Goal: Task Accomplishment & Management: Use online tool/utility

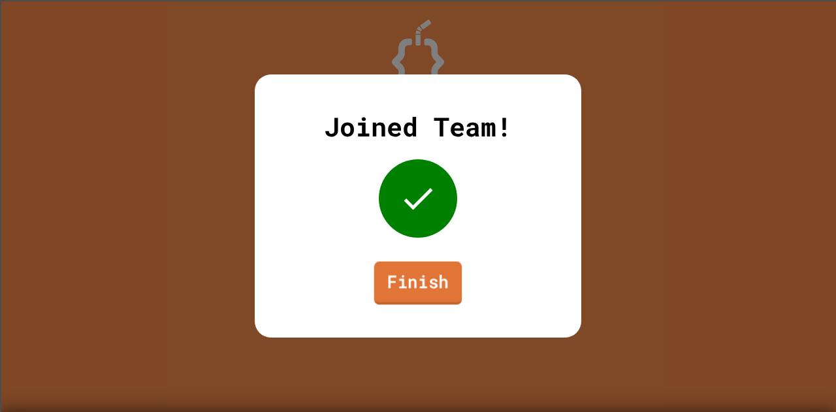
click at [421, 289] on link "Finish" at bounding box center [418, 282] width 88 height 43
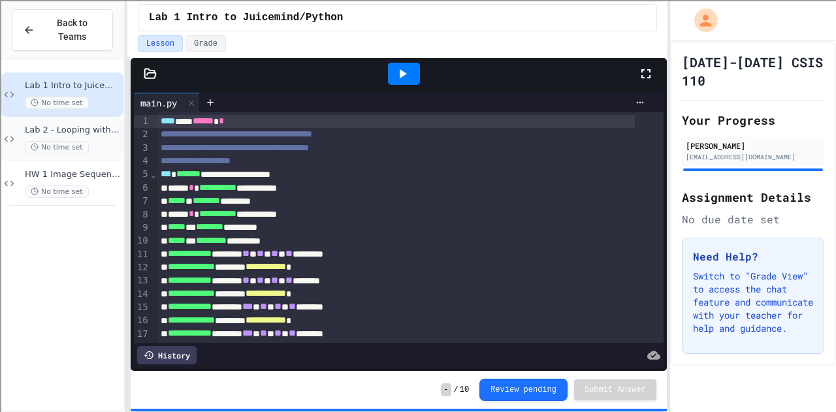
click at [113, 125] on span "Lab 2 - Looping with Images" at bounding box center [73, 130] width 96 height 11
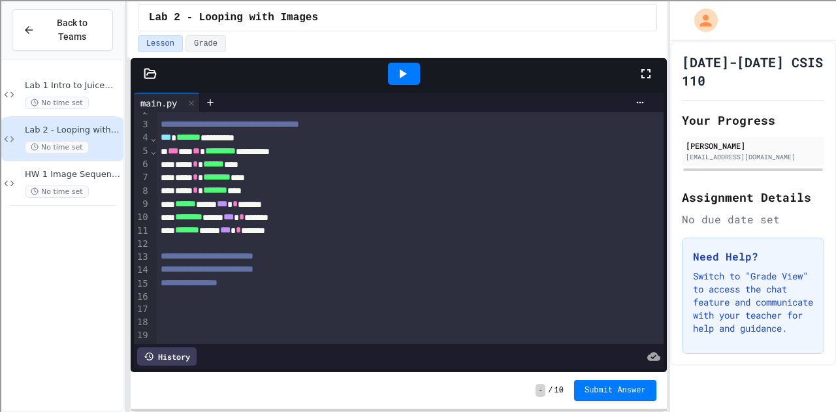
scroll to position [9, 0]
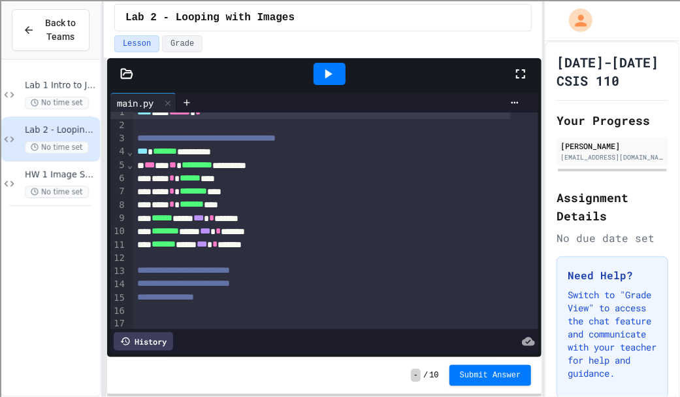
click at [124, 72] on icon at bounding box center [127, 73] width 11 height 9
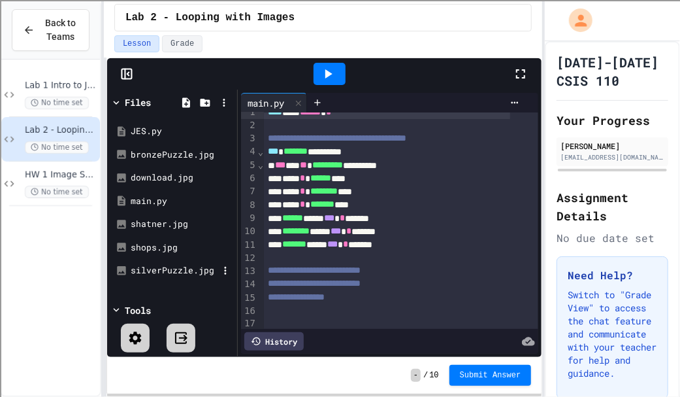
click at [174, 265] on div "silverPuzzle.jpg" at bounding box center [175, 270] width 88 height 13
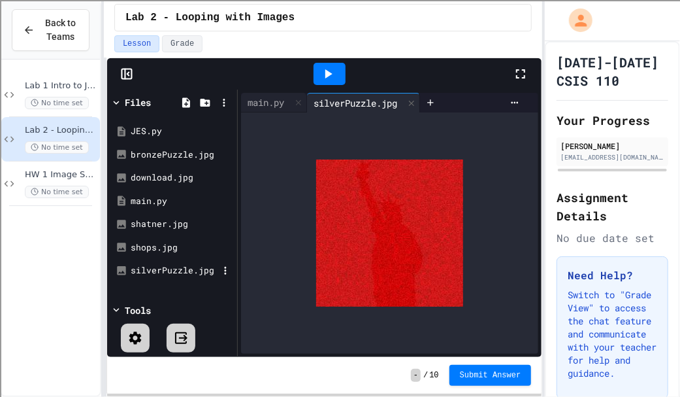
click at [171, 259] on div "silverPuzzle.jpg" at bounding box center [171, 271] width 123 height 24
click at [164, 241] on div "shops.jpg" at bounding box center [175, 247] width 88 height 13
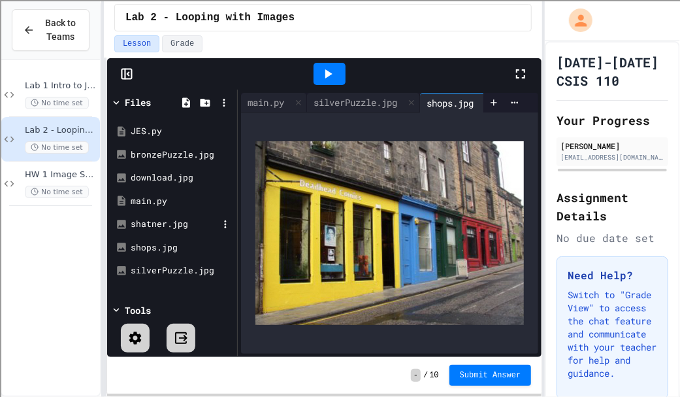
click at [160, 220] on div "shatner.jpg" at bounding box center [175, 224] width 88 height 13
click at [165, 195] on div "main.py" at bounding box center [175, 201] width 88 height 13
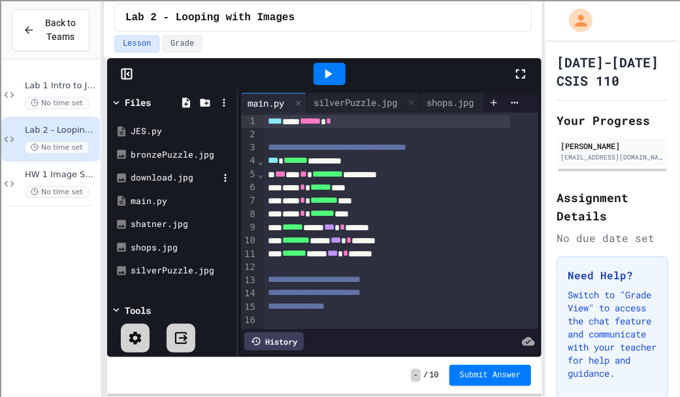
click at [161, 171] on div "download.jpg" at bounding box center [175, 177] width 88 height 13
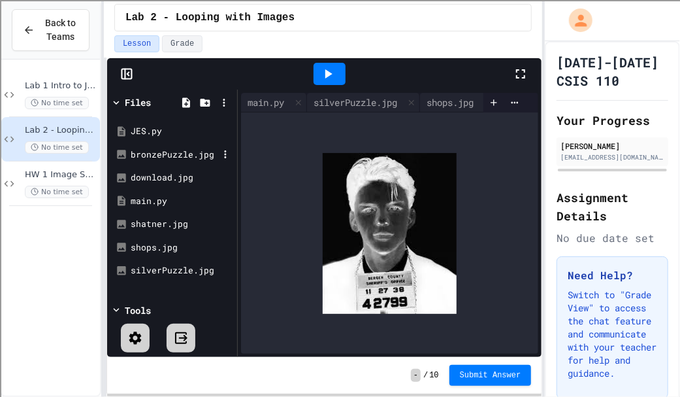
click at [161, 148] on div "bronzePuzzle.jpg" at bounding box center [175, 154] width 88 height 13
click at [165, 180] on div "download.jpg" at bounding box center [175, 177] width 88 height 13
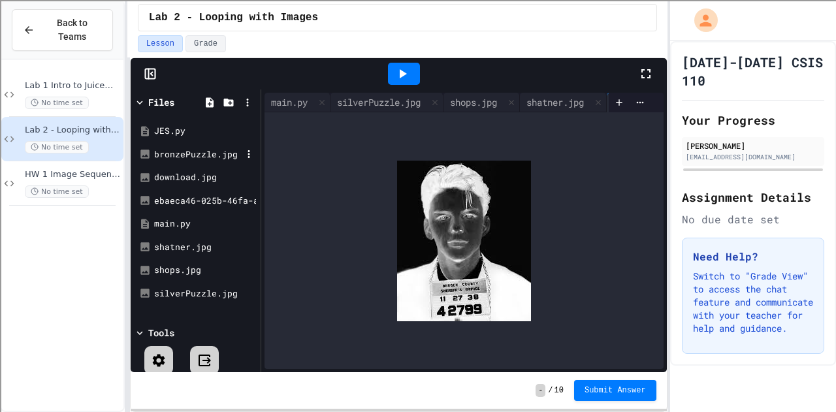
click at [186, 148] on div "bronzePuzzle.jpg" at bounding box center [198, 154] width 88 height 13
click at [186, 172] on div "download.jpg" at bounding box center [198, 177] width 88 height 13
click at [182, 125] on div "JES.py" at bounding box center [198, 131] width 88 height 13
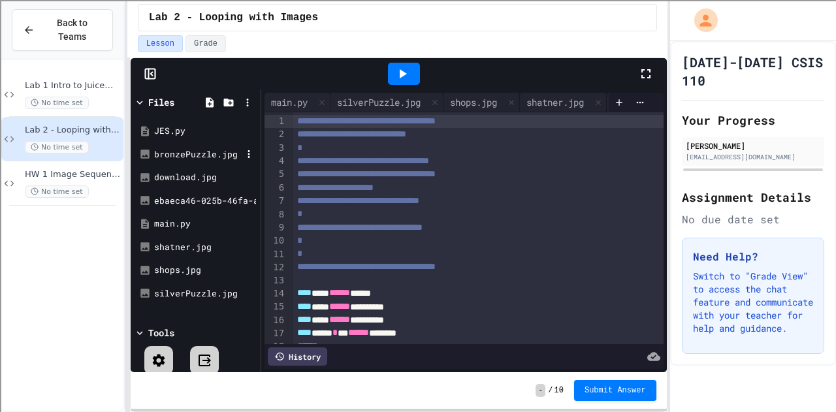
click at [186, 153] on div "bronzePuzzle.jpg" at bounding box center [198, 154] width 88 height 13
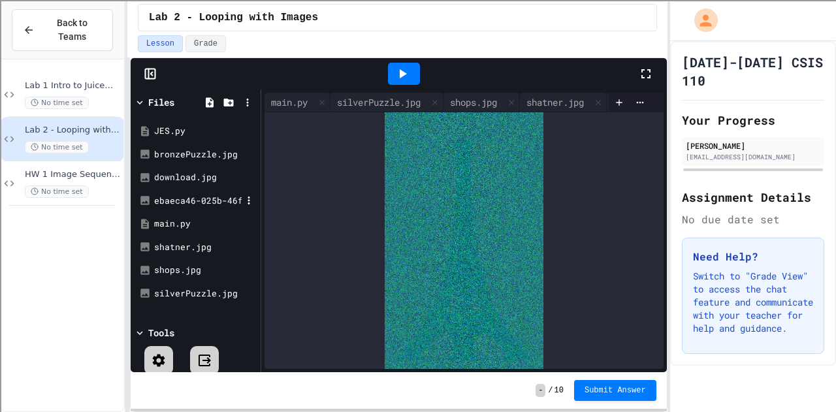
click at [172, 200] on div "ebaeca46-025b-46fa-a93f-7610fe62e808.jpg" at bounding box center [198, 201] width 88 height 13
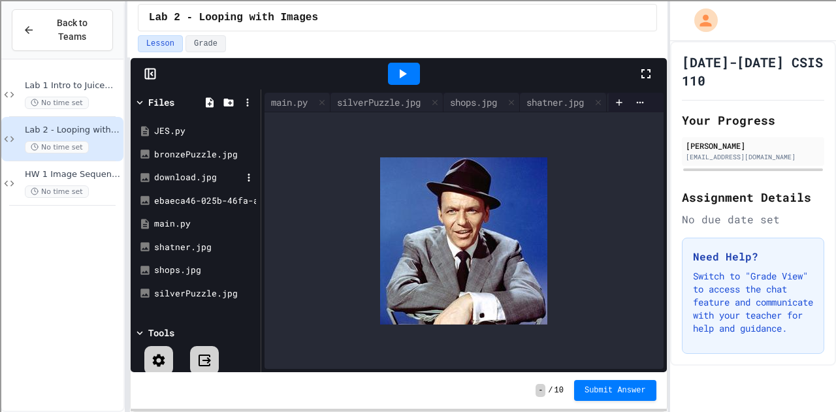
click at [188, 174] on div "download.jpg" at bounding box center [198, 177] width 88 height 13
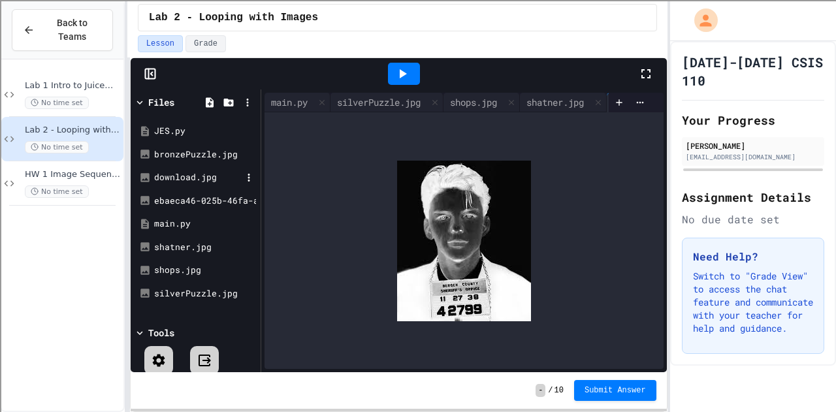
click at [188, 174] on div "download.jpg" at bounding box center [198, 177] width 88 height 13
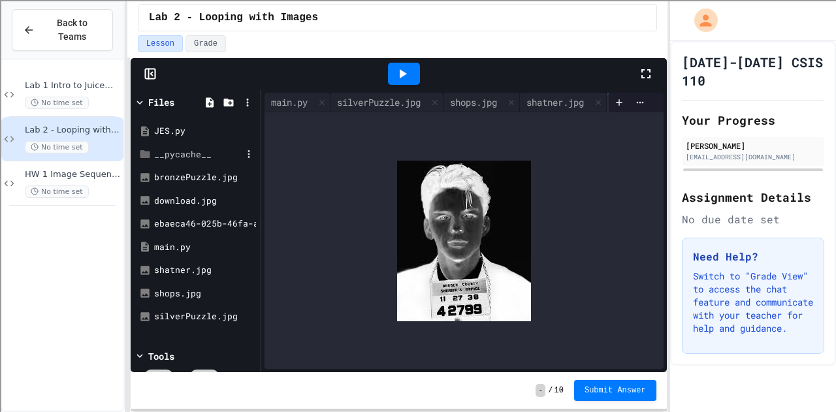
click at [192, 152] on div "__pycache__" at bounding box center [198, 154] width 88 height 13
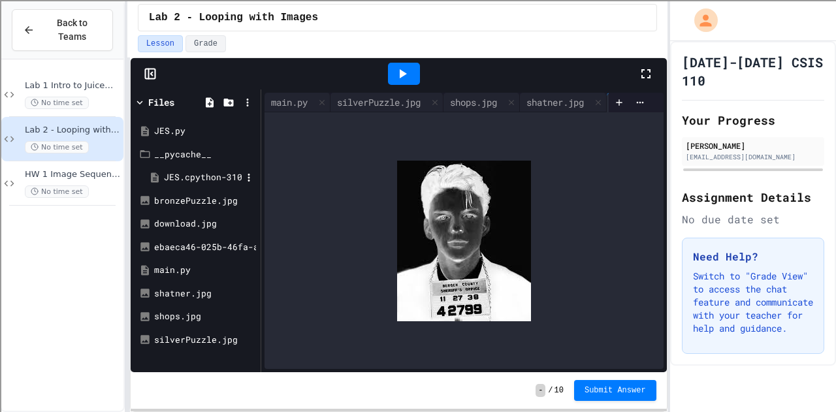
click at [199, 174] on div "JES.cpython-310.pyc" at bounding box center [203, 177] width 78 height 13
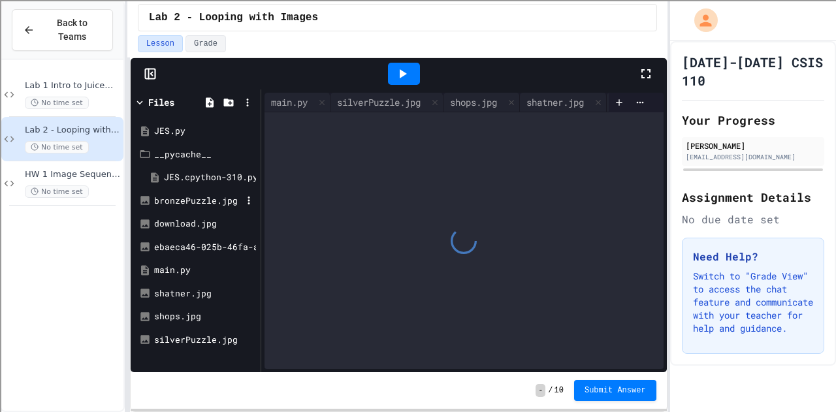
click at [188, 195] on div "bronzePuzzle.jpg" at bounding box center [198, 201] width 88 height 13
click at [180, 128] on div "JES.py" at bounding box center [198, 131] width 88 height 13
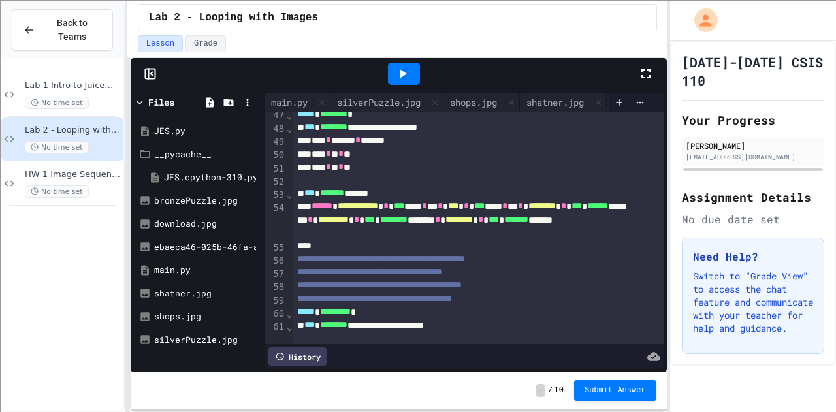
scroll to position [612, 0]
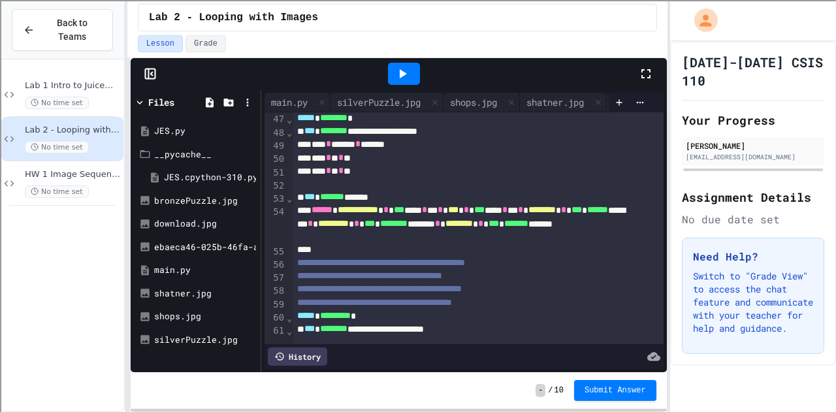
click at [286, 88] on div at bounding box center [404, 73] width 468 height 35
click at [290, 96] on div "main.py" at bounding box center [290, 102] width 50 height 14
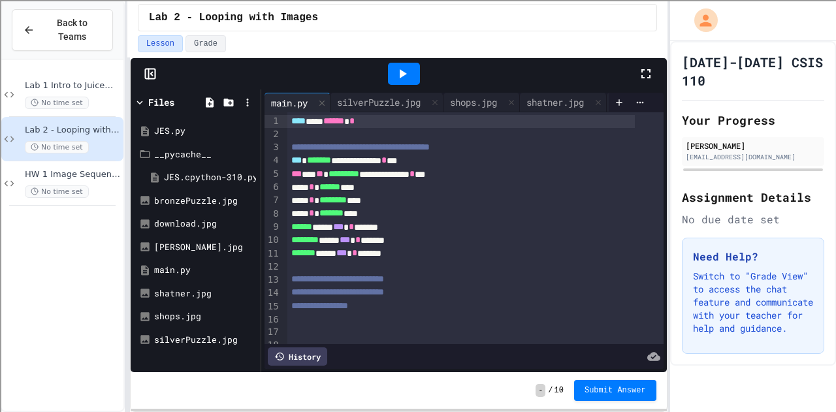
click at [391, 69] on div at bounding box center [404, 74] width 32 height 22
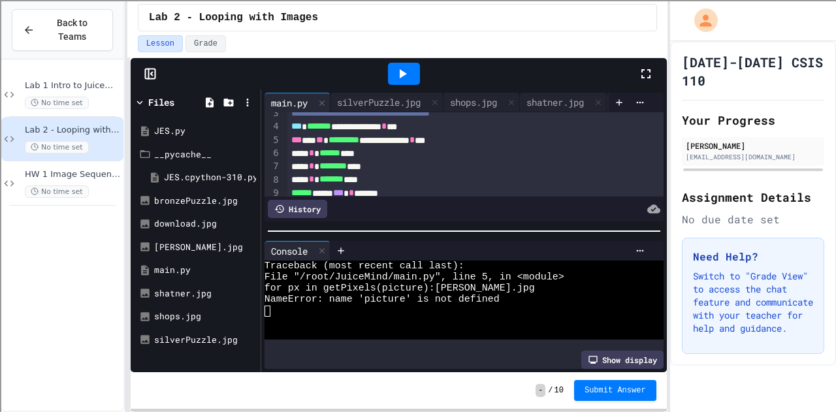
scroll to position [33, 0]
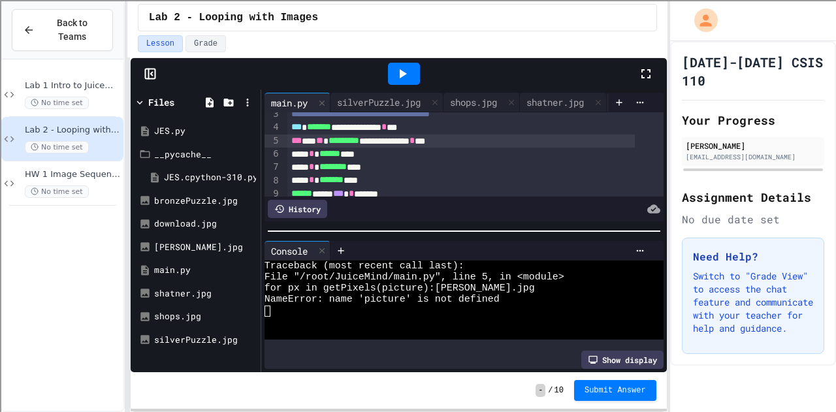
click at [410, 143] on div "**********" at bounding box center [461, 141] width 348 height 13
click at [404, 71] on icon at bounding box center [403, 74] width 16 height 16
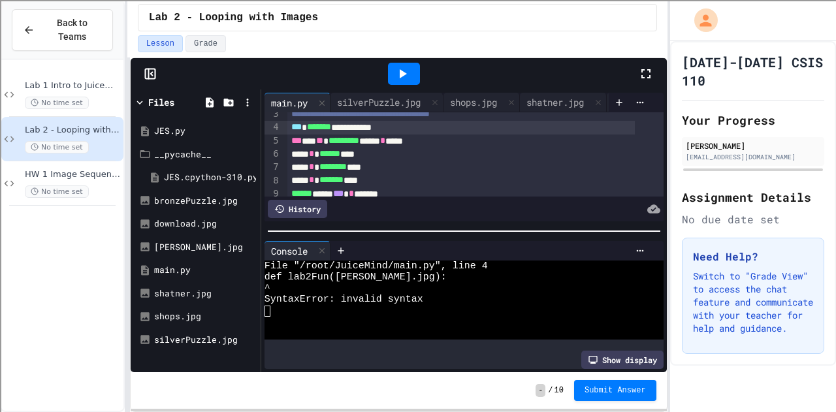
click at [288, 123] on div "**********" at bounding box center [461, 127] width 348 height 13
click at [409, 69] on icon at bounding box center [403, 74] width 16 height 16
click at [297, 123] on div "**********" at bounding box center [461, 127] width 348 height 13
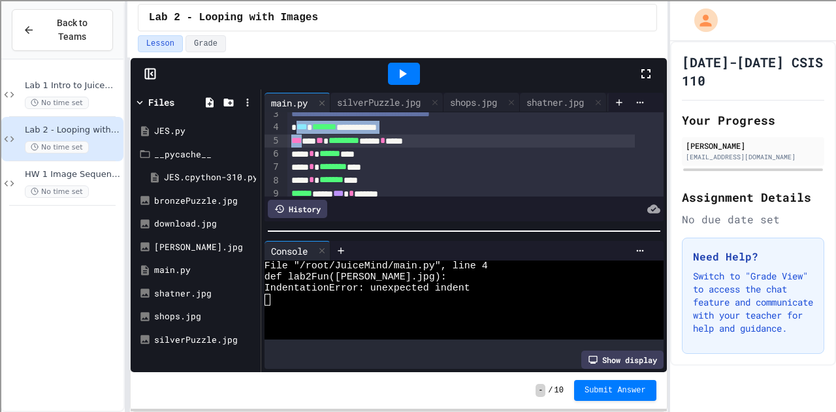
drag, startPoint x: 297, startPoint y: 122, endPoint x: 307, endPoint y: 136, distance: 17.8
click at [307, 136] on div "**********" at bounding box center [475, 206] width 376 height 254
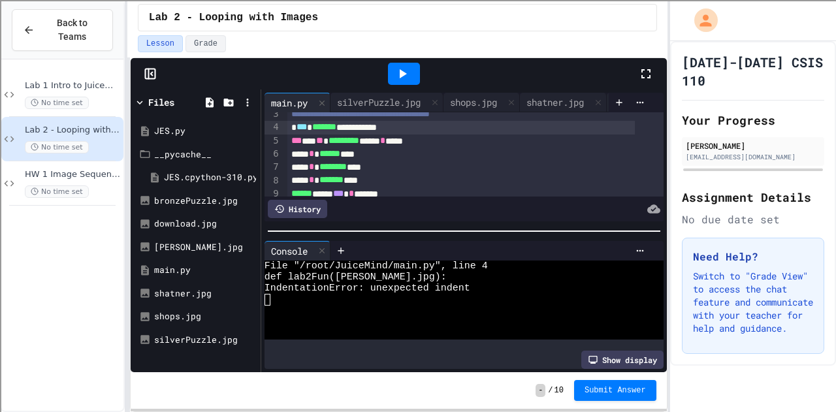
click at [293, 125] on div "**********" at bounding box center [461, 127] width 348 height 13
click at [397, 74] on icon at bounding box center [403, 74] width 16 height 16
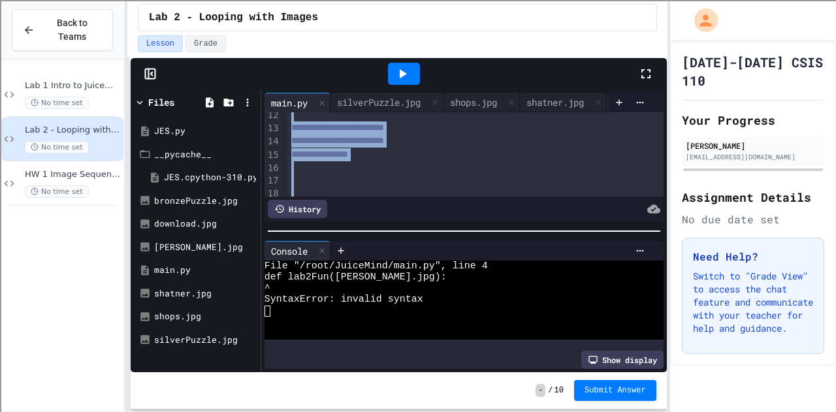
scroll to position [185, 0]
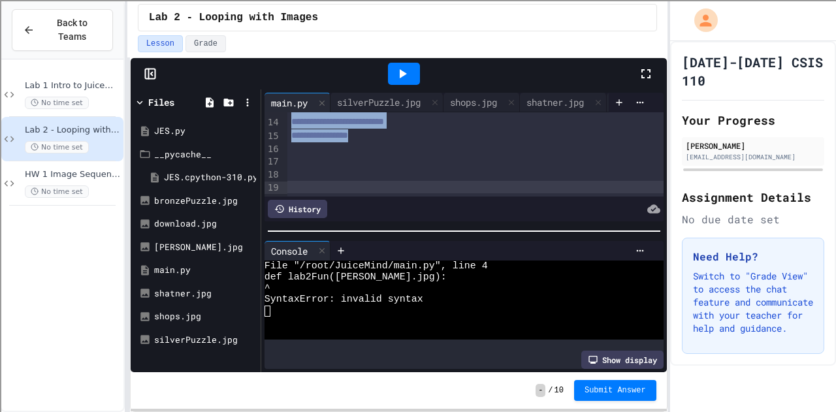
drag, startPoint x: 352, startPoint y: 123, endPoint x: 440, endPoint y: 119, distance: 88.9
click at [440, 119] on div "**********" at bounding box center [475, 69] width 376 height 254
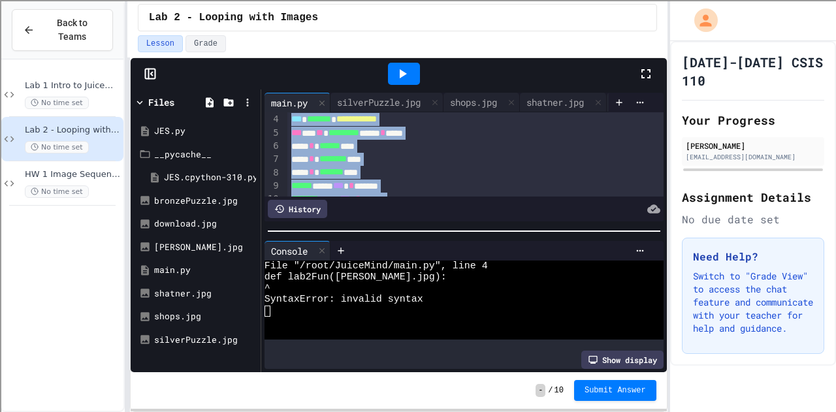
scroll to position [8, 0]
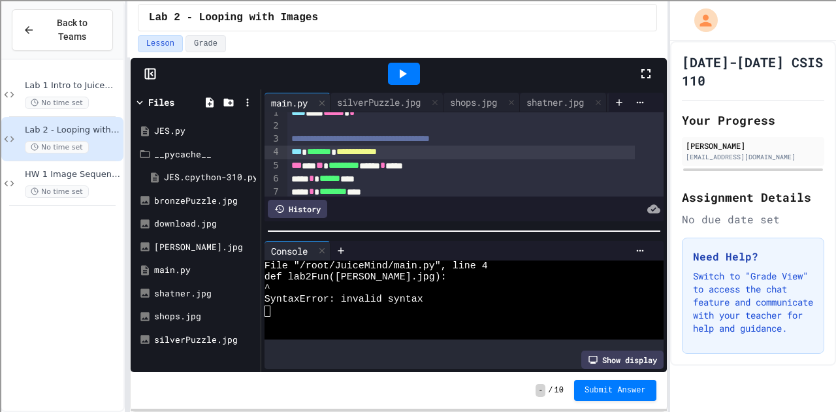
click at [451, 149] on div "**********" at bounding box center [461, 152] width 348 height 13
click at [404, 66] on icon at bounding box center [403, 74] width 16 height 16
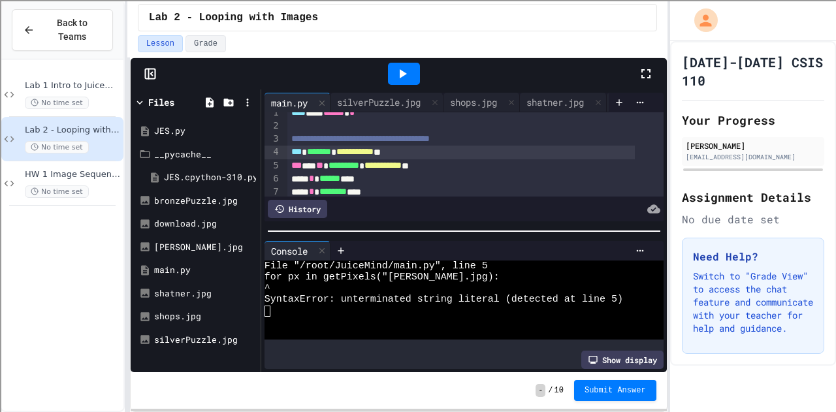
click at [404, 66] on icon at bounding box center [403, 74] width 16 height 16
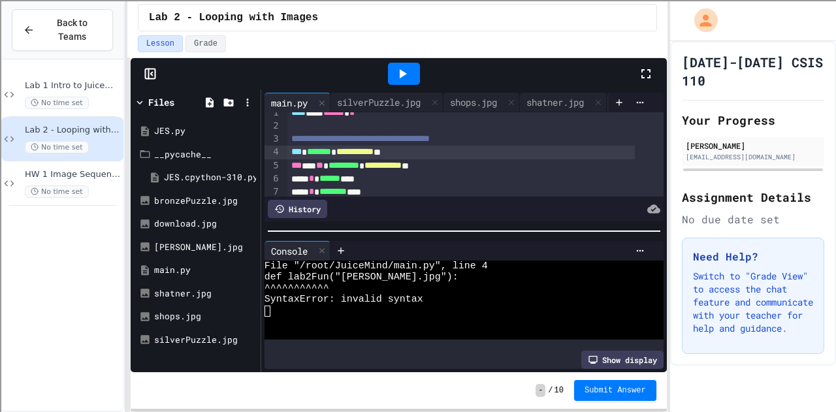
click at [350, 152] on span "**********" at bounding box center [354, 151] width 37 height 9
click at [410, 150] on div "**********" at bounding box center [461, 152] width 348 height 13
click at [409, 75] on icon at bounding box center [403, 74] width 16 height 16
click at [354, 149] on div "**********" at bounding box center [461, 152] width 348 height 13
click at [411, 151] on div "**********" at bounding box center [461, 152] width 348 height 13
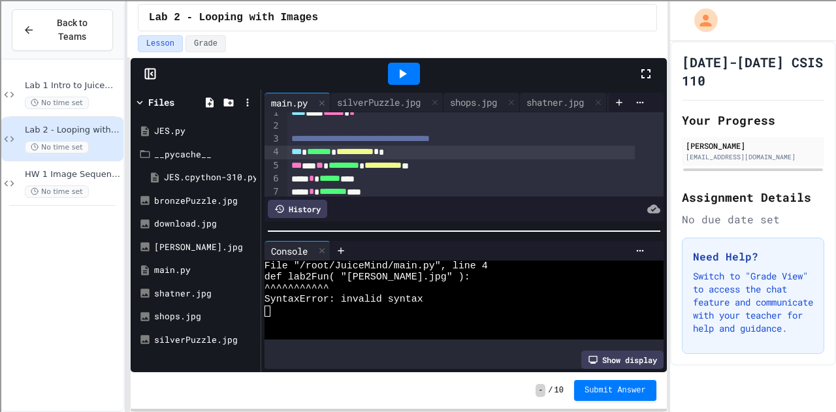
click at [413, 75] on div at bounding box center [404, 74] width 32 height 22
click at [412, 71] on div at bounding box center [404, 74] width 32 height 22
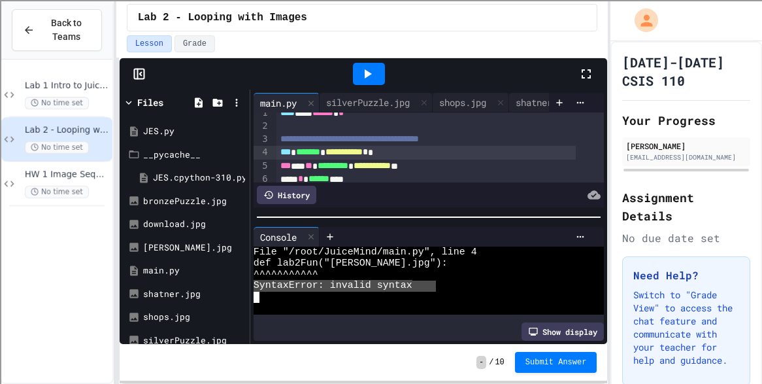
drag, startPoint x: 434, startPoint y: 281, endPoint x: 248, endPoint y: 279, distance: 185.6
click at [248, 279] on div "**********" at bounding box center [364, 217] width 488 height 254
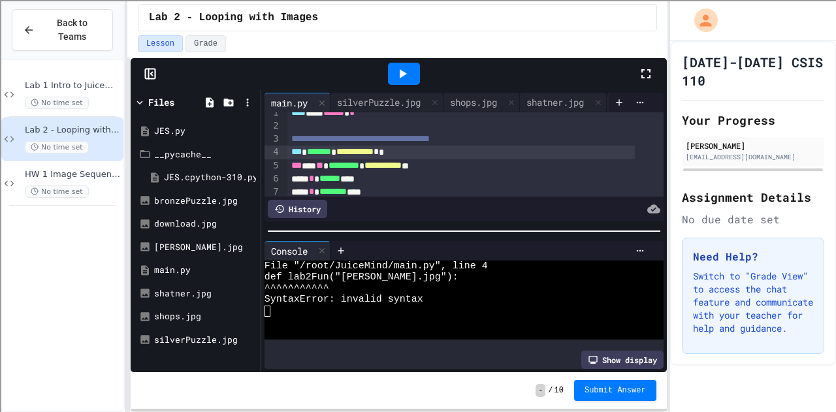
click at [413, 74] on div at bounding box center [404, 74] width 32 height 22
click at [84, 73] on div "Lab 1 Intro to Juicemind/Python No time set" at bounding box center [62, 95] width 122 height 44
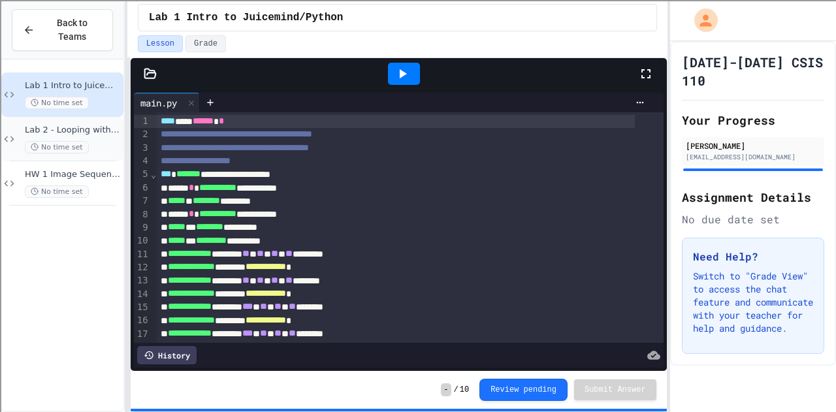
click at [114, 141] on div "No time set" at bounding box center [73, 147] width 96 height 12
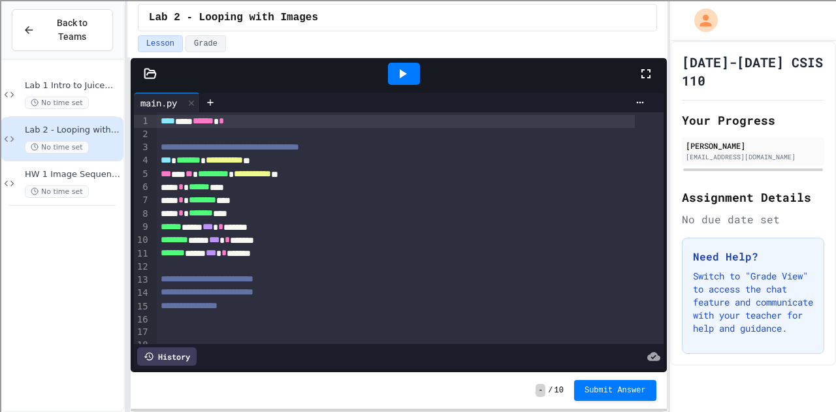
click at [158, 175] on div "**********" at bounding box center [396, 174] width 478 height 13
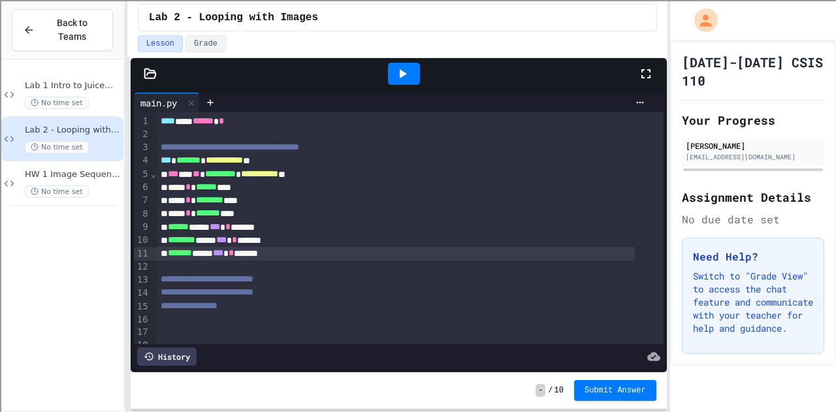
click at [405, 66] on icon at bounding box center [403, 74] width 16 height 16
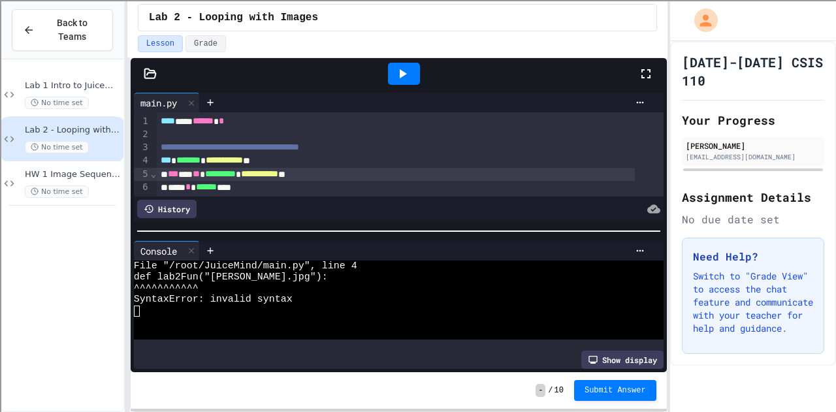
click at [170, 176] on span "***" at bounding box center [173, 173] width 10 height 9
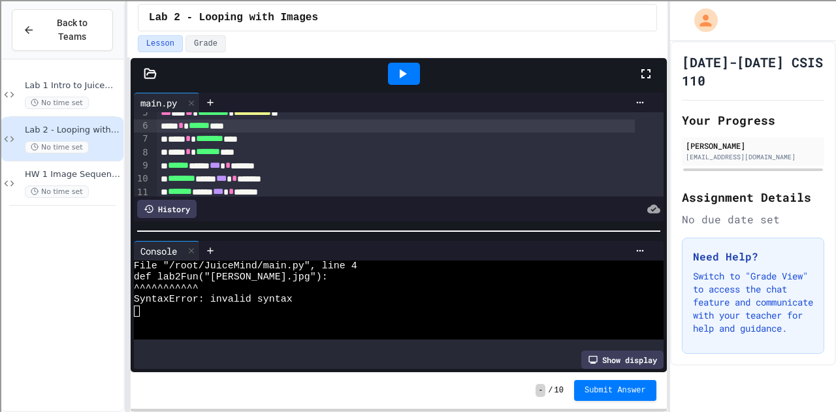
scroll to position [60, 0]
click at [167, 139] on div "**** * ******** ****" at bounding box center [396, 140] width 478 height 13
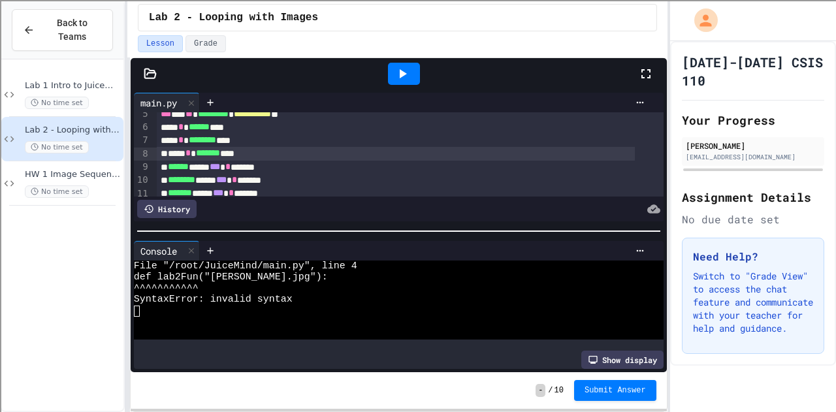
click at [168, 151] on div "**** * ******* ****" at bounding box center [396, 153] width 478 height 13
click at [170, 165] on span "******" at bounding box center [178, 166] width 21 height 9
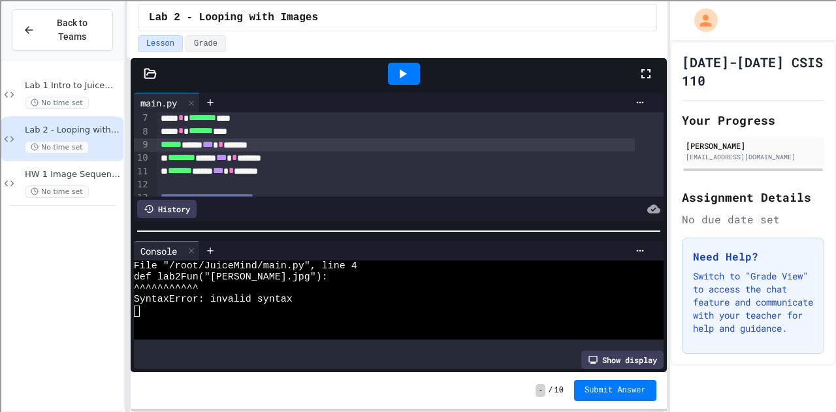
scroll to position [85, 0]
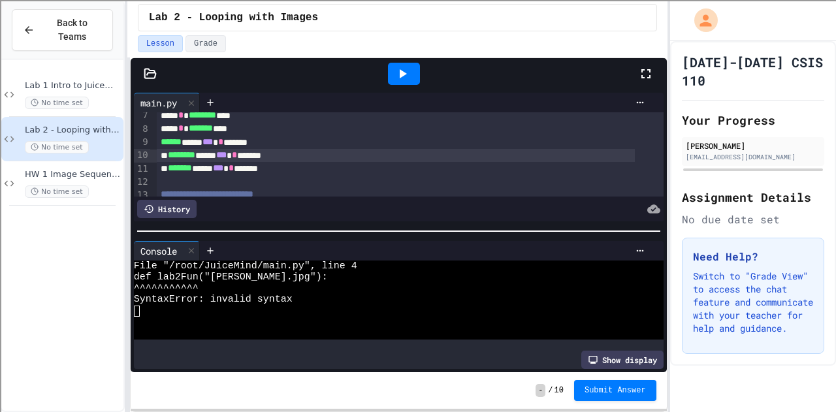
click at [170, 154] on span "********" at bounding box center [181, 154] width 27 height 9
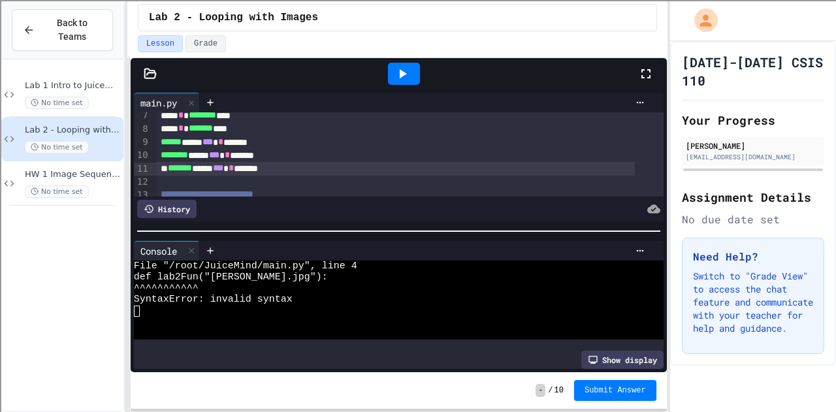
click at [167, 167] on div "******* ***** *** * ******" at bounding box center [396, 168] width 478 height 13
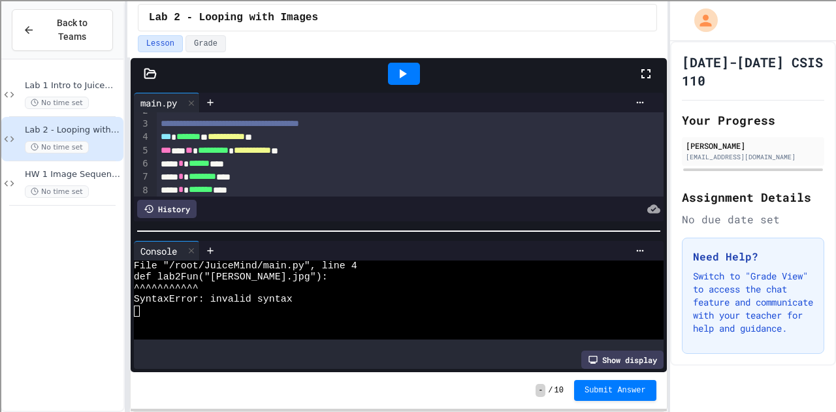
scroll to position [0, 0]
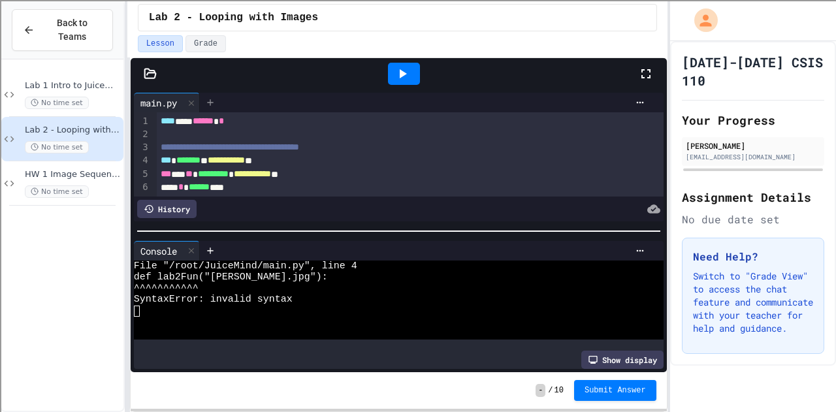
click at [213, 102] on icon at bounding box center [210, 102] width 10 height 10
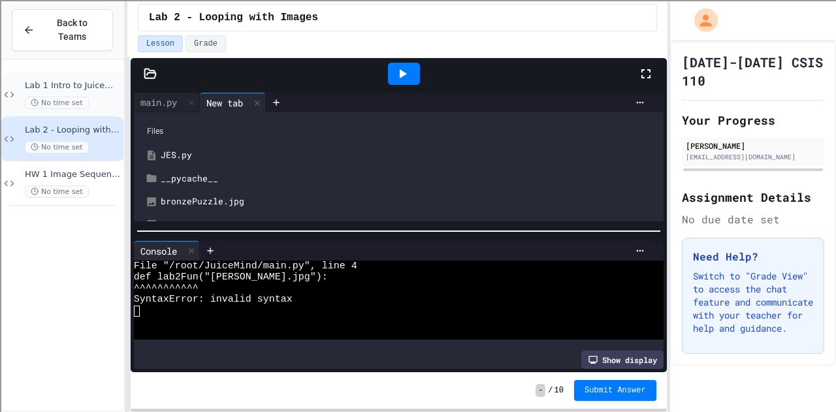
click at [111, 97] on div "No time set" at bounding box center [73, 103] width 96 height 12
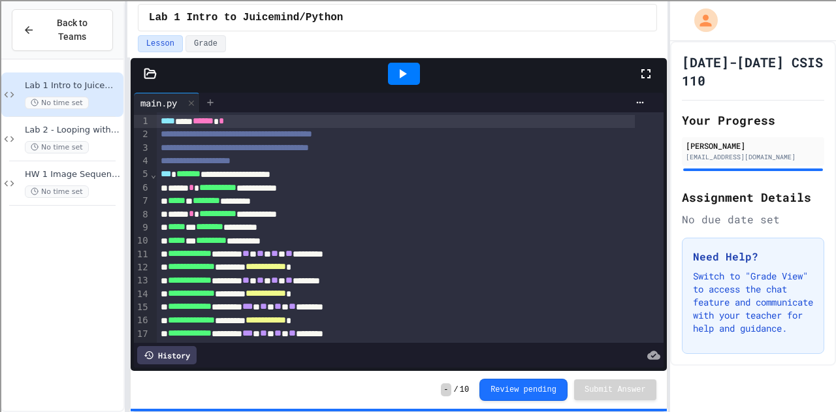
click at [212, 102] on icon at bounding box center [210, 102] width 10 height 10
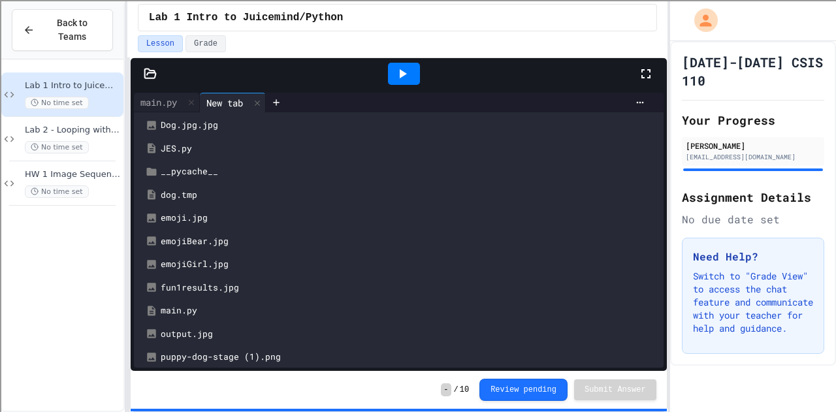
scroll to position [69, 0]
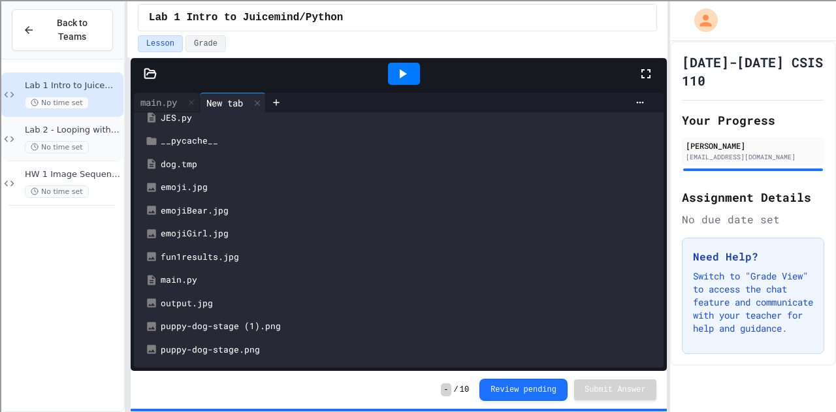
click at [94, 125] on span "Lab 2 - Looping with Images" at bounding box center [73, 130] width 96 height 11
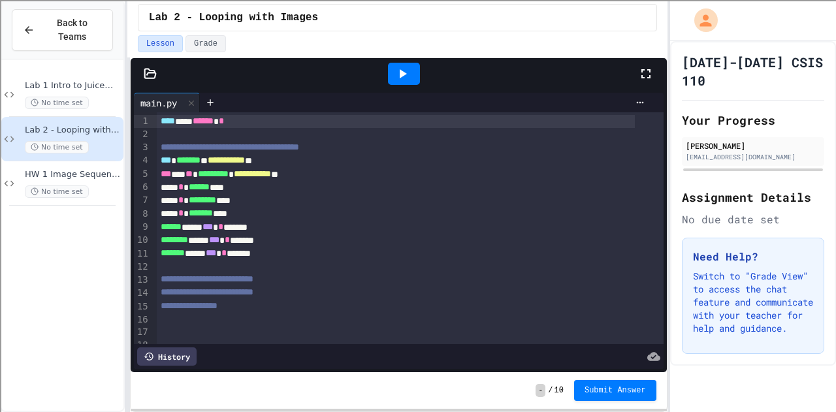
click at [150, 67] on icon at bounding box center [150, 73] width 13 height 13
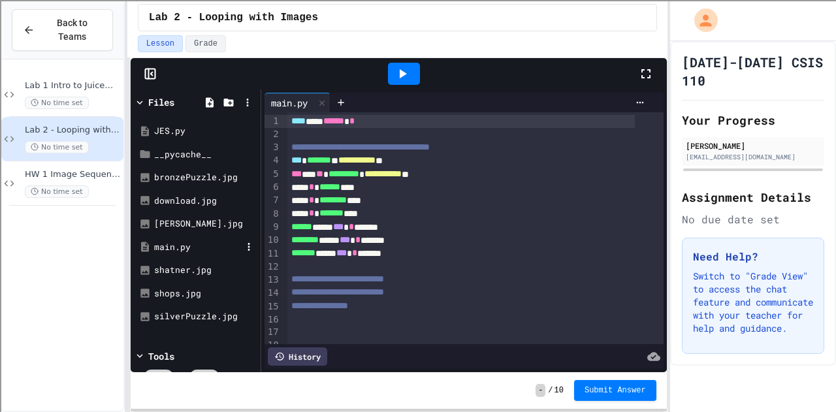
click at [193, 238] on div "main.py" at bounding box center [195, 248] width 123 height 24
click at [195, 132] on div "JES.py" at bounding box center [198, 131] width 88 height 13
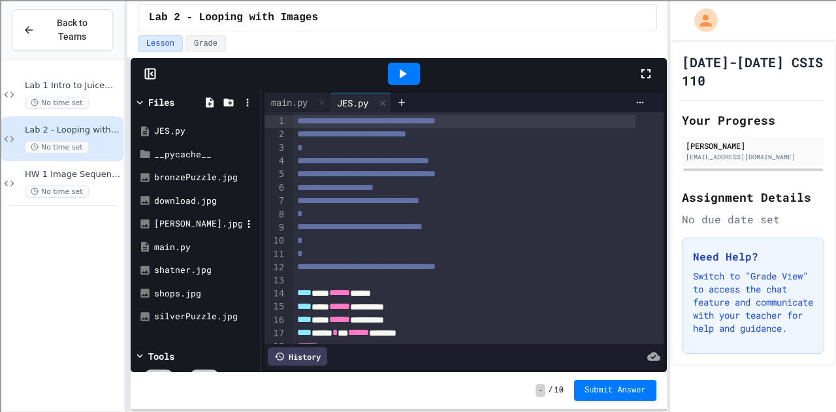
click at [213, 216] on div "[PERSON_NAME].jpg" at bounding box center [195, 224] width 123 height 24
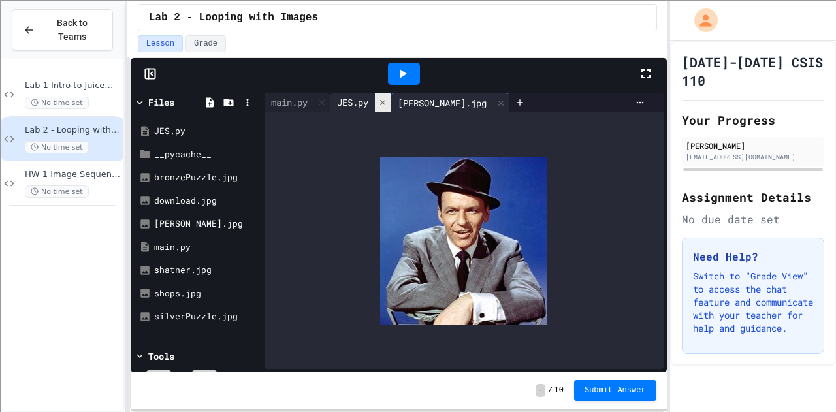
click at [387, 99] on icon at bounding box center [382, 102] width 9 height 9
click at [298, 95] on div "main.py" at bounding box center [290, 102] width 50 height 14
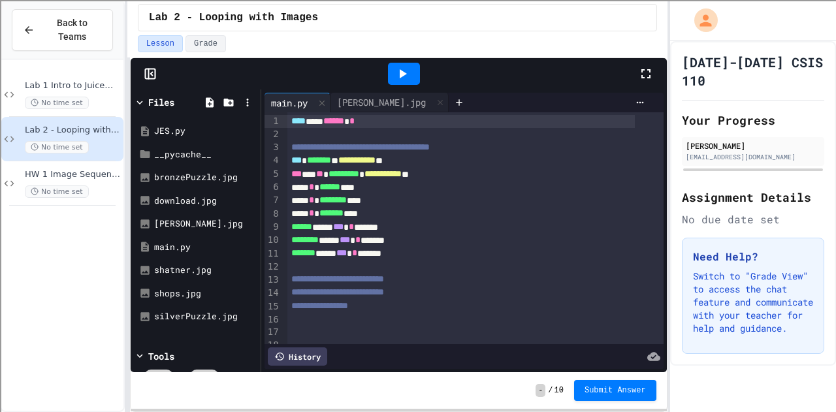
click at [410, 67] on div at bounding box center [404, 74] width 32 height 22
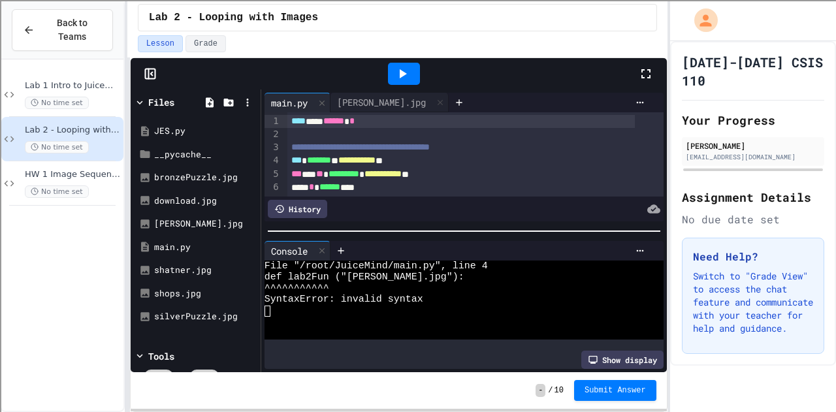
click at [360, 163] on span "**********" at bounding box center [356, 160] width 37 height 9
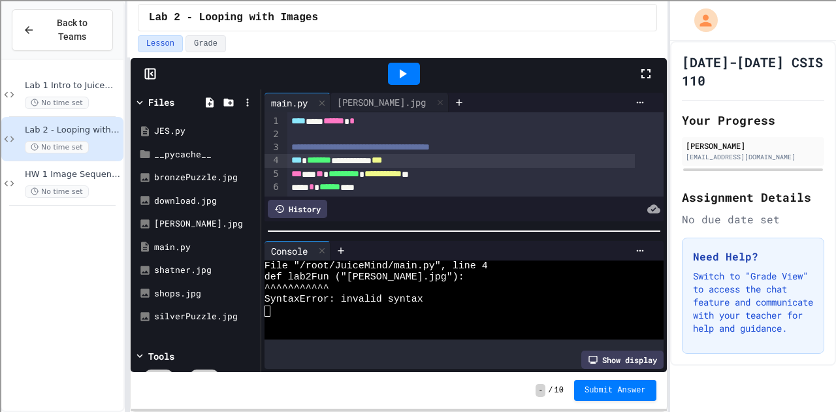
click at [382, 161] on span "***" at bounding box center [377, 160] width 10 height 9
click at [399, 67] on icon at bounding box center [403, 74] width 16 height 16
click at [361, 157] on div "**********" at bounding box center [461, 160] width 348 height 13
click at [382, 157] on span "**********" at bounding box center [362, 160] width 41 height 9
click at [397, 79] on icon at bounding box center [403, 74] width 16 height 16
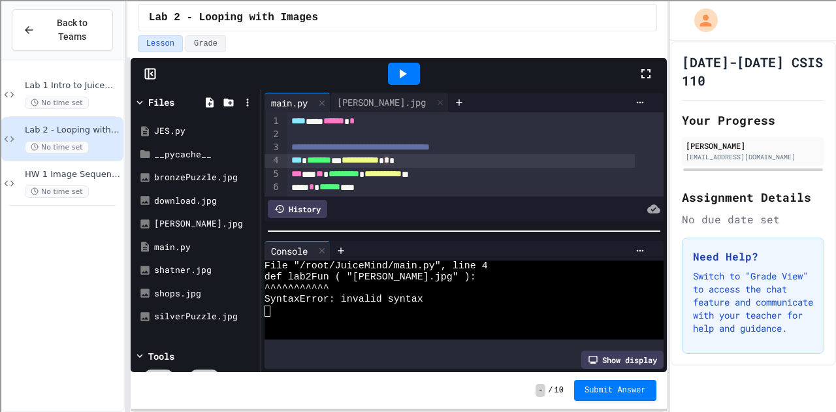
click at [389, 161] on span "*" at bounding box center [386, 160] width 5 height 9
click at [361, 159] on span "**********" at bounding box center [360, 160] width 37 height 9
click at [350, 159] on div "**********" at bounding box center [461, 160] width 348 height 13
click at [408, 66] on icon at bounding box center [403, 74] width 16 height 16
click at [331, 160] on span "*******" at bounding box center [319, 160] width 24 height 9
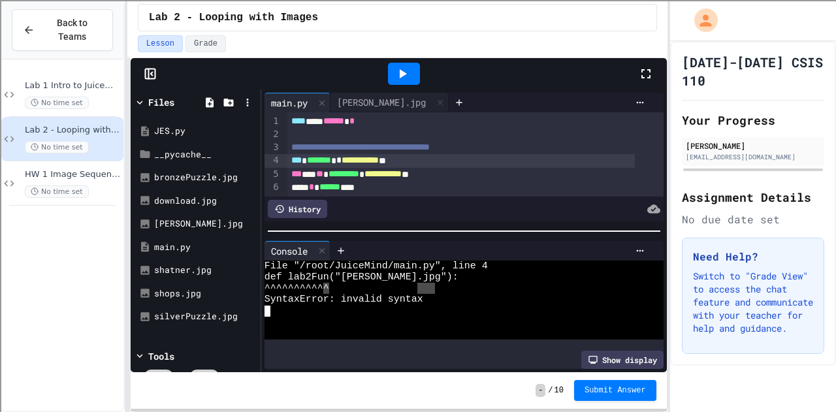
drag, startPoint x: 418, startPoint y: 286, endPoint x: 443, endPoint y: 284, distance: 25.0
click at [443, 284] on div "^^^^^^^^^^^" at bounding box center [453, 288] width 376 height 11
drag, startPoint x: 431, startPoint y: 284, endPoint x: 467, endPoint y: 282, distance: 36.7
click at [467, 283] on div "^^^^^^^^^^^" at bounding box center [453, 288] width 376 height 11
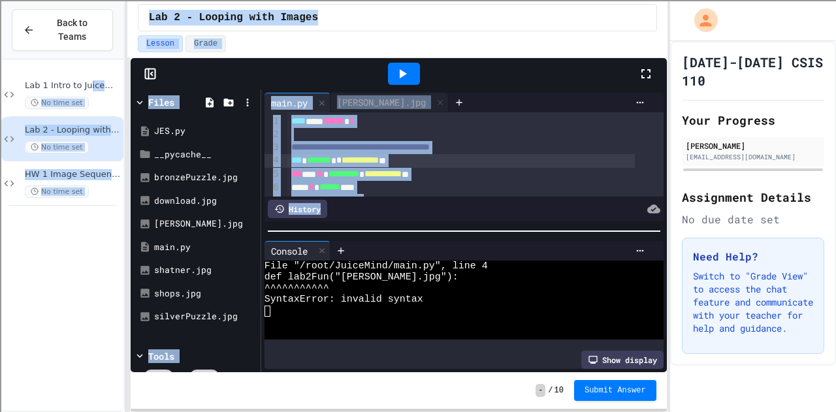
drag, startPoint x: 85, startPoint y: 67, endPoint x: 333, endPoint y: 196, distance: 279.4
click at [333, 196] on div "**********" at bounding box center [418, 206] width 836 height 412
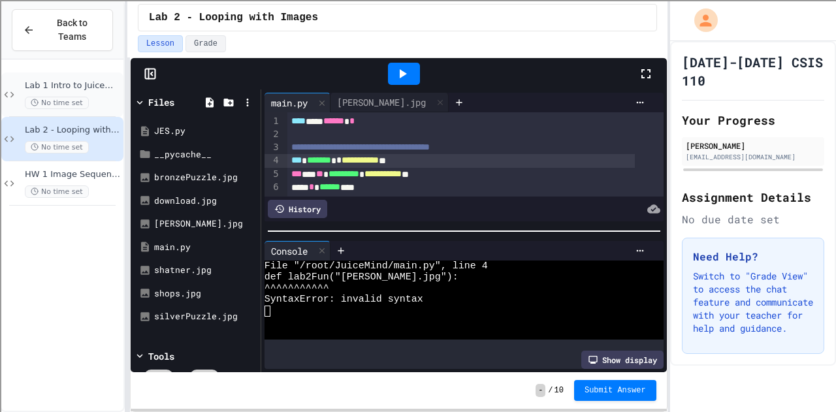
click at [74, 80] on span "Lab 1 Intro to Juicemind/Python" at bounding box center [73, 85] width 96 height 11
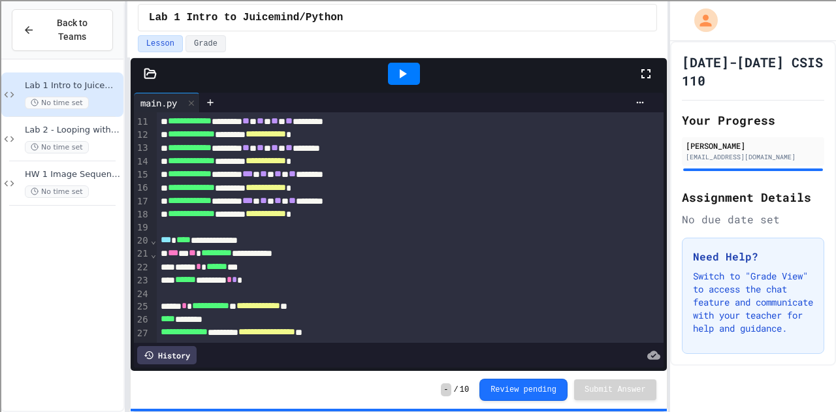
scroll to position [150, 0]
click at [98, 125] on span "Lab 2 - Looping with Images" at bounding box center [73, 130] width 96 height 11
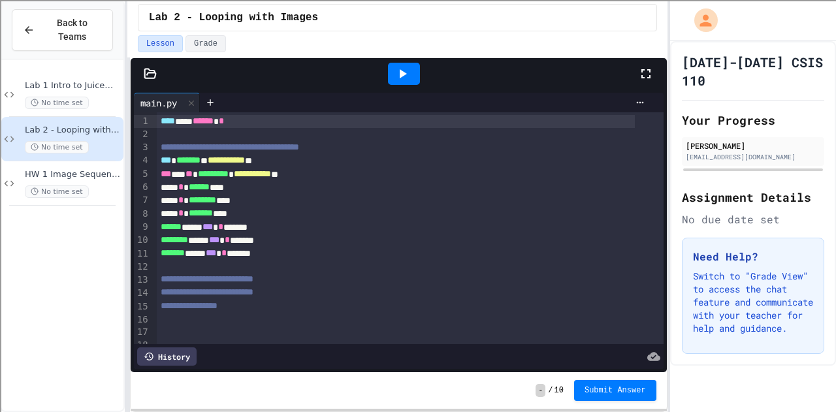
click at [396, 76] on icon at bounding box center [403, 74] width 16 height 16
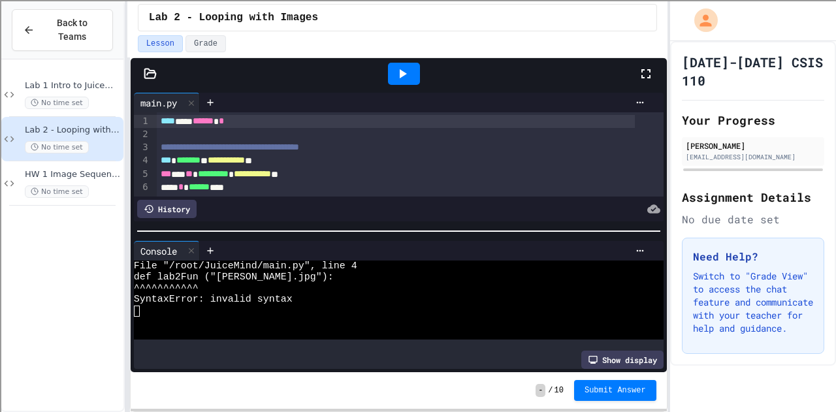
click at [396, 76] on icon at bounding box center [403, 74] width 16 height 16
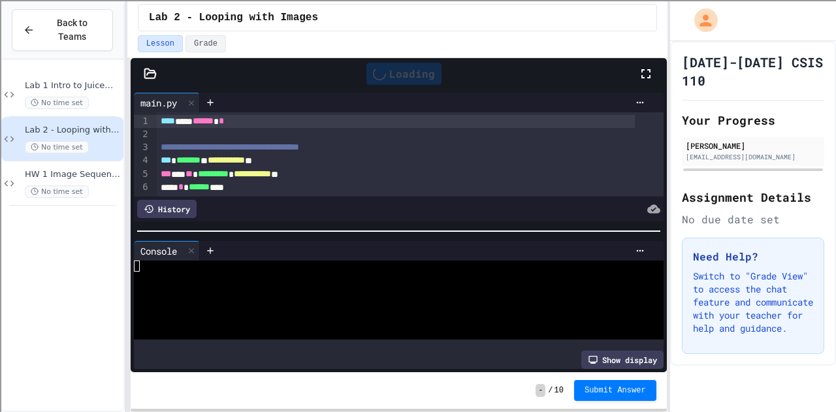
click at [396, 76] on div "Loading" at bounding box center [404, 74] width 75 height 22
click at [396, 76] on icon at bounding box center [403, 74] width 16 height 16
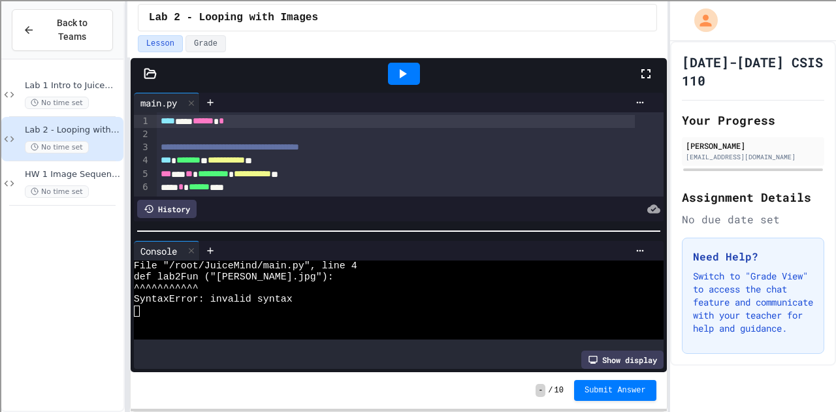
click at [140, 68] on div at bounding box center [150, 73] width 39 height 13
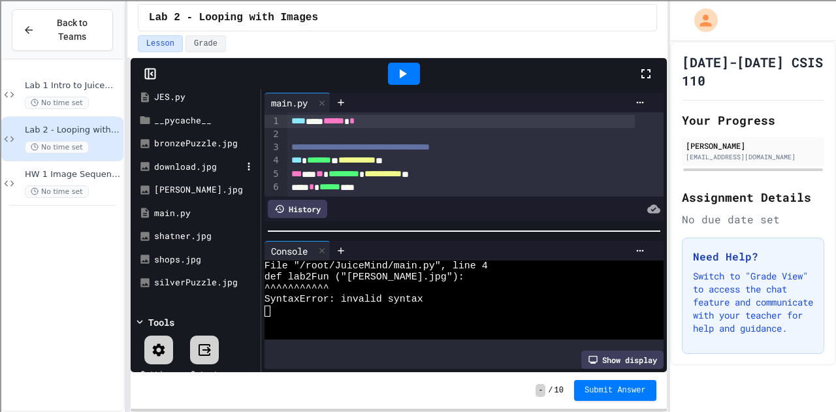
scroll to position [49, 0]
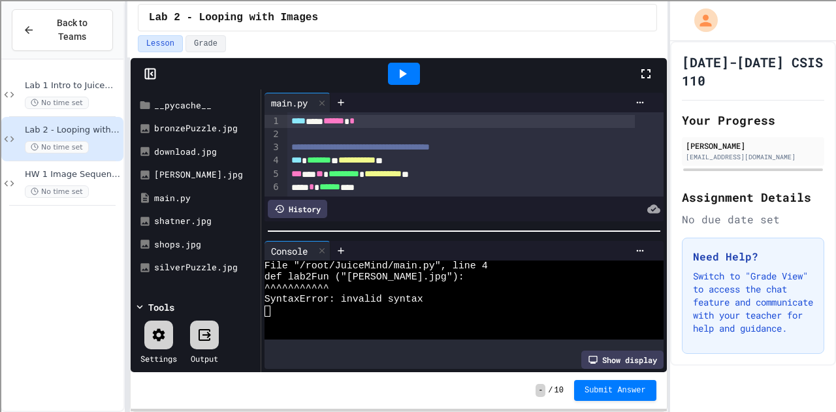
click at [201, 325] on div at bounding box center [204, 335] width 29 height 29
click at [202, 329] on icon at bounding box center [205, 335] width 12 height 12
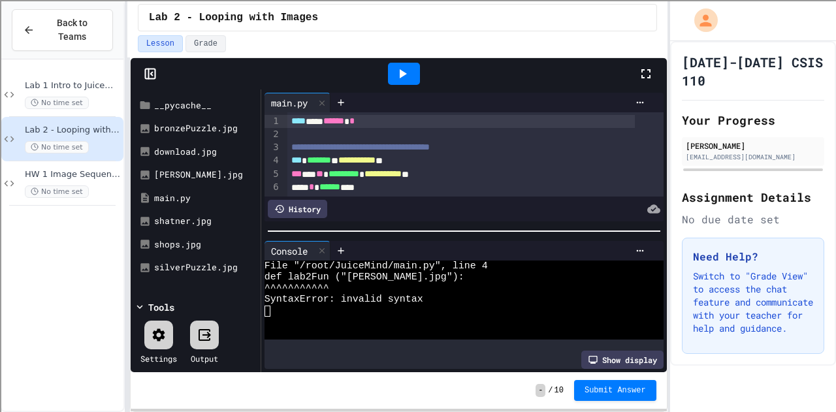
click at [202, 329] on icon at bounding box center [205, 335] width 12 height 12
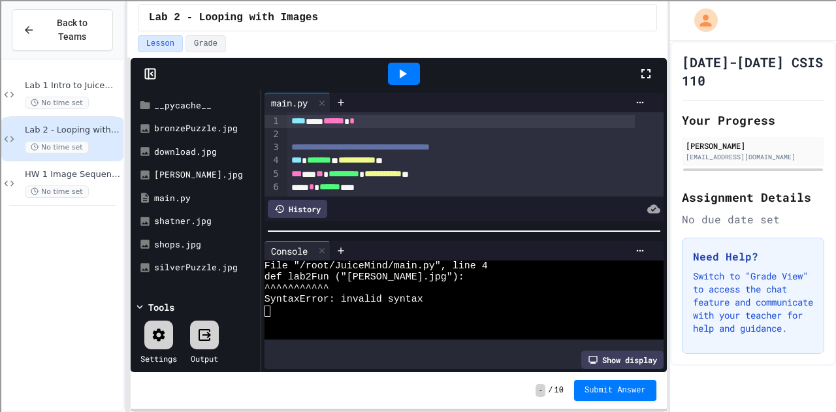
click at [202, 329] on icon at bounding box center [205, 335] width 12 height 12
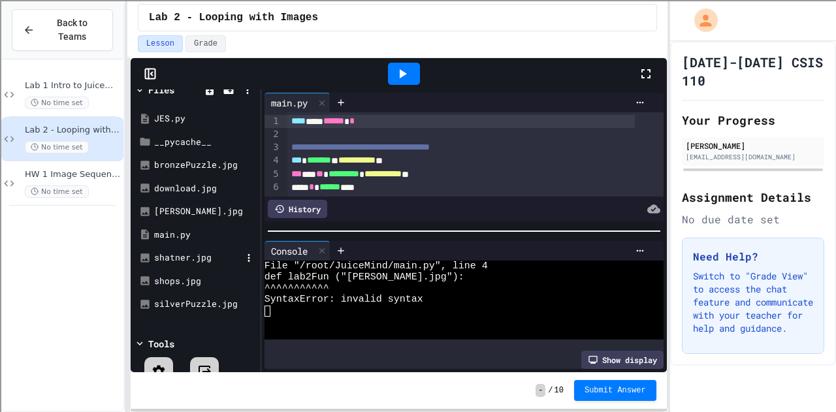
scroll to position [0, 0]
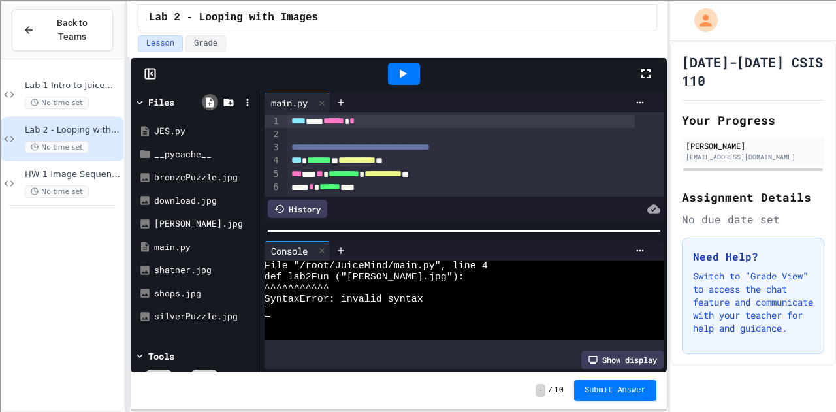
click at [208, 99] on icon at bounding box center [210, 102] width 8 height 10
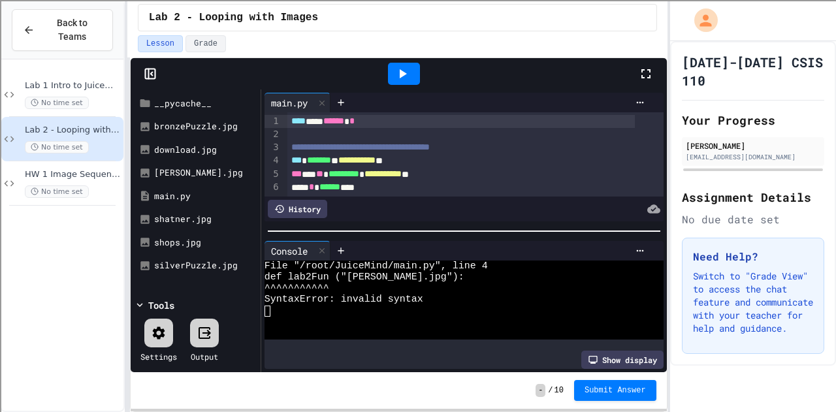
scroll to position [49, 0]
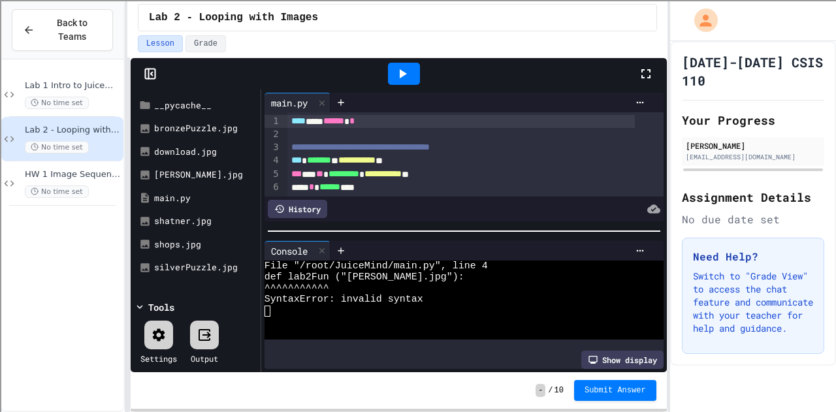
click at [205, 338] on icon at bounding box center [205, 335] width 12 height 12
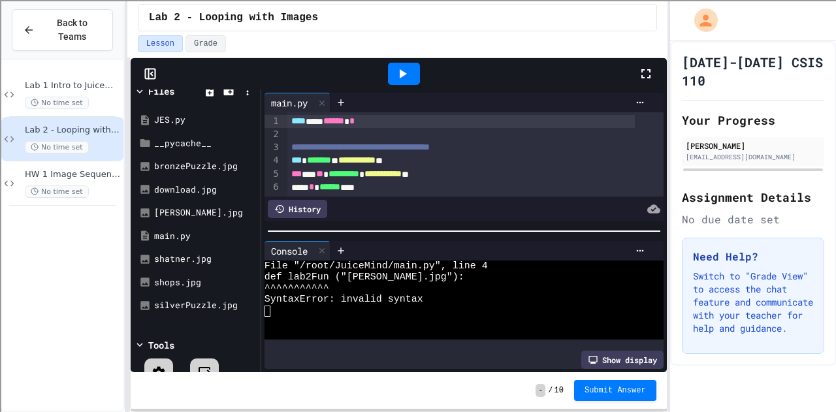
scroll to position [0, 0]
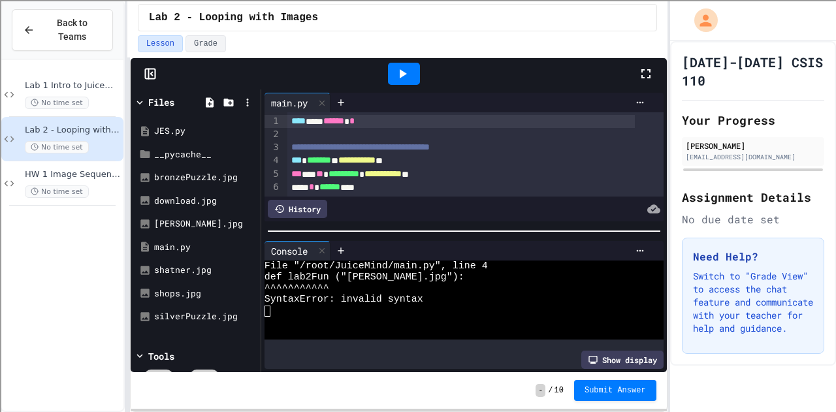
click at [376, 156] on span "**********" at bounding box center [356, 160] width 37 height 9
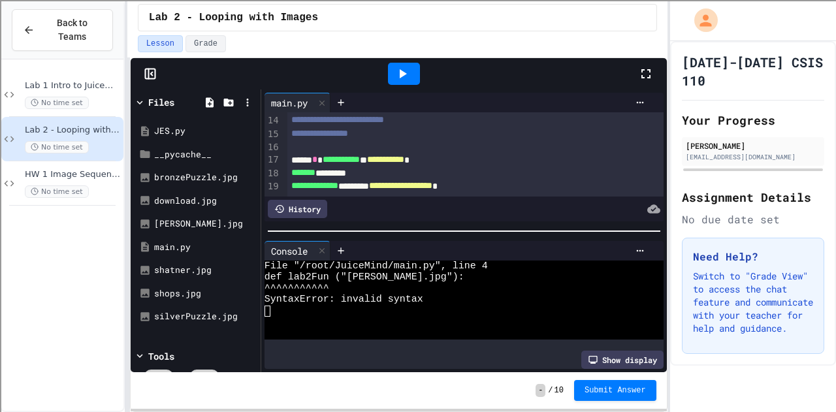
scroll to position [186, 0]
click at [412, 63] on div at bounding box center [404, 74] width 32 height 22
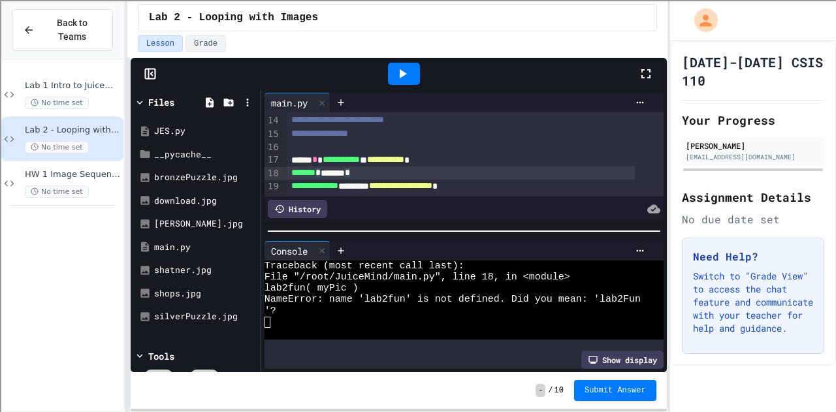
click at [316, 168] on span "*******" at bounding box center [303, 172] width 24 height 9
click at [405, 76] on icon at bounding box center [403, 74] width 16 height 16
click at [304, 168] on span "*******" at bounding box center [303, 172] width 24 height 9
drag, startPoint x: 295, startPoint y: 150, endPoint x: 339, endPoint y: 198, distance: 65.7
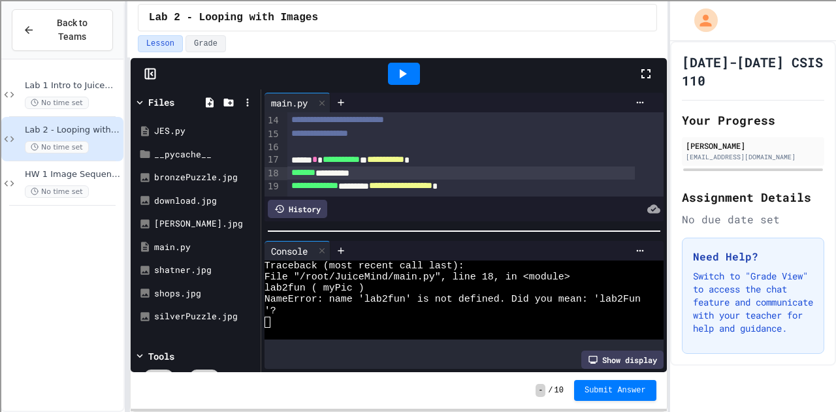
click at [403, 74] on icon at bounding box center [403, 73] width 7 height 9
click at [406, 82] on div at bounding box center [404, 74] width 32 height 22
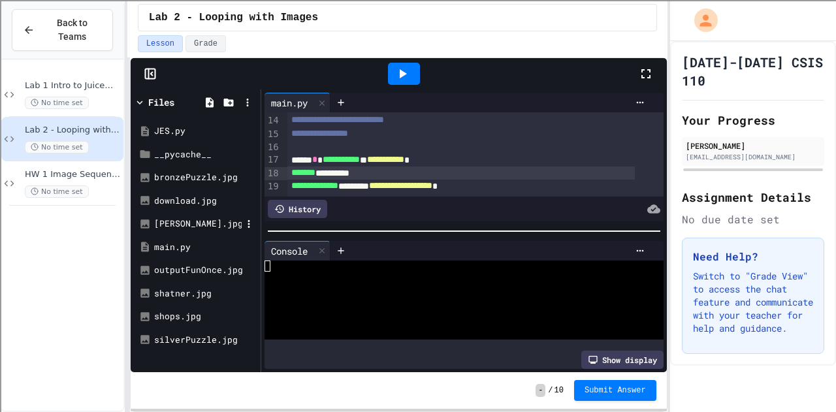
click at [189, 218] on div "[PERSON_NAME].jpg" at bounding box center [198, 224] width 88 height 13
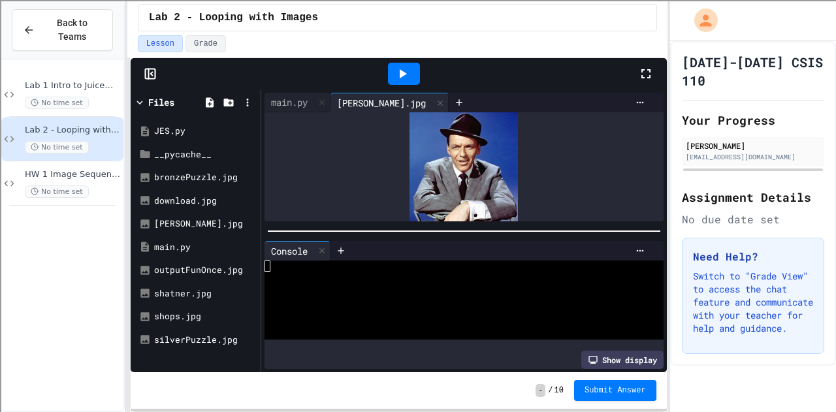
click at [402, 66] on icon at bounding box center [403, 74] width 16 height 16
drag, startPoint x: 402, startPoint y: 66, endPoint x: 382, endPoint y: 62, distance: 21.3
click at [382, 62] on div at bounding box center [404, 73] width 45 height 35
click at [405, 68] on icon at bounding box center [403, 74] width 16 height 16
click at [221, 269] on div "outputFunOnce.jpg" at bounding box center [198, 270] width 88 height 13
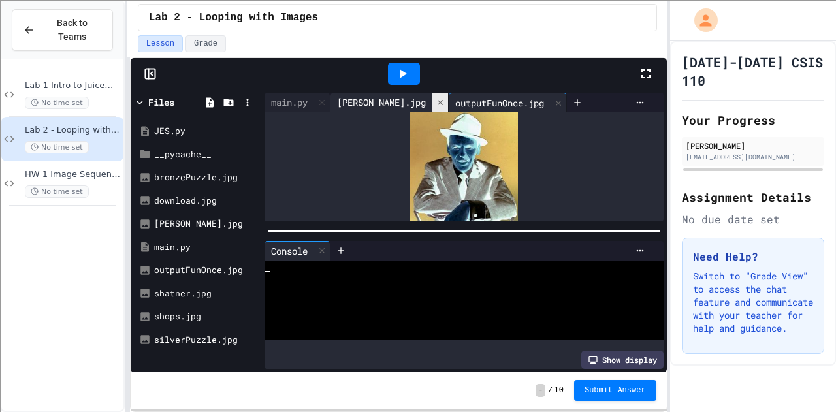
click at [436, 98] on icon at bounding box center [440, 102] width 9 height 9
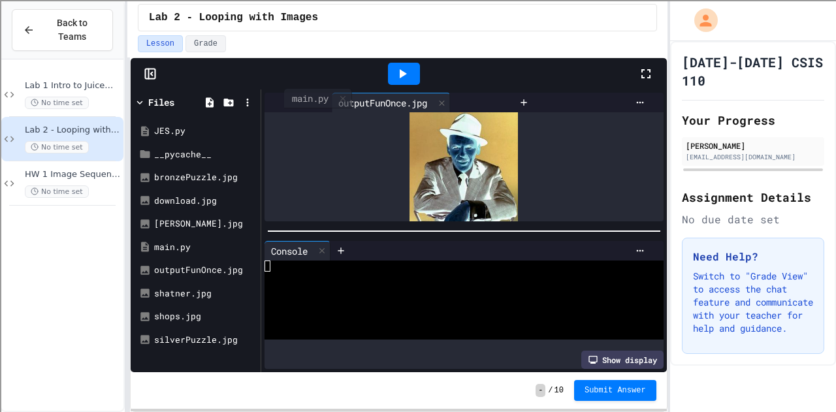
drag, startPoint x: 293, startPoint y: 101, endPoint x: 323, endPoint y: 94, distance: 30.8
click at [323, 94] on div "main.py outputFunOnce.jpg" at bounding box center [389, 103] width 249 height 20
click at [295, 97] on div "main.py" at bounding box center [290, 102] width 50 height 14
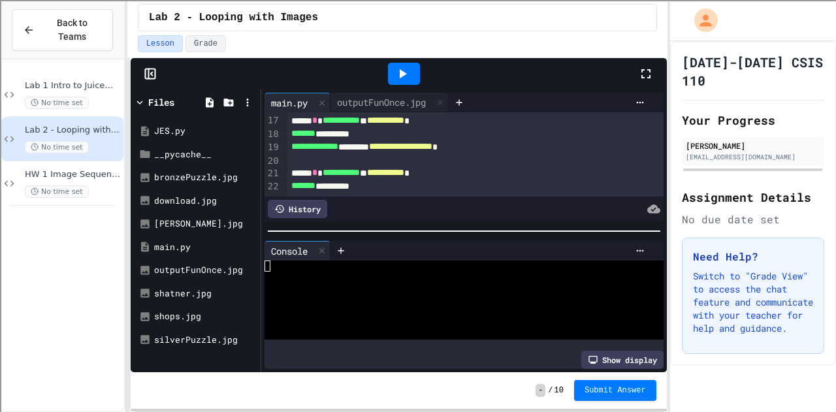
scroll to position [213, 0]
click at [209, 206] on div "download.jpg" at bounding box center [195, 201] width 123 height 24
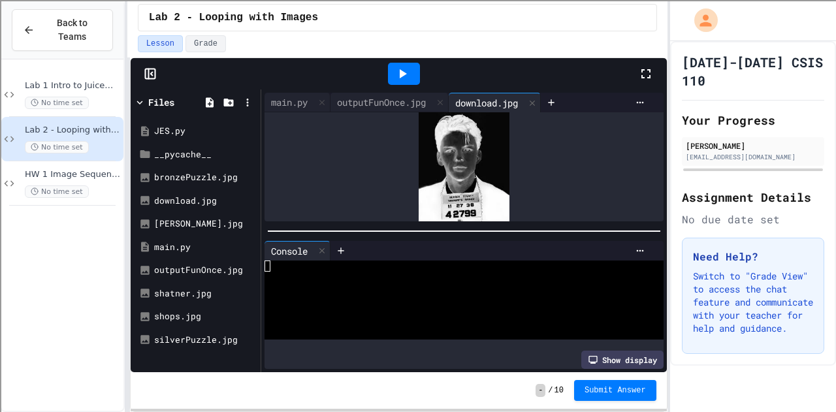
click at [413, 70] on div at bounding box center [404, 74] width 32 height 22
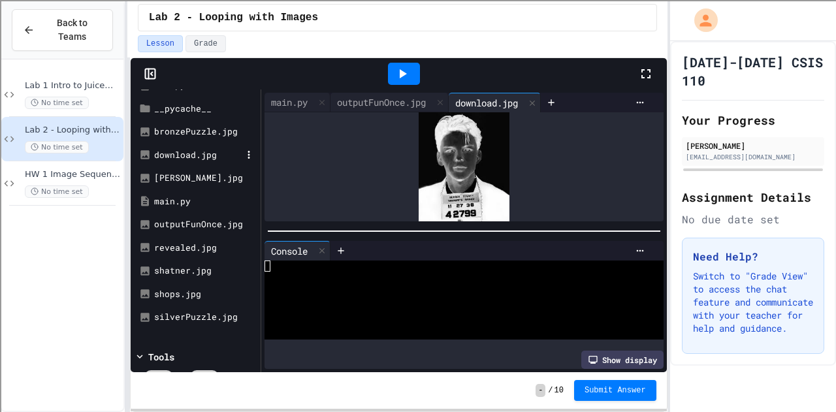
scroll to position [44, 0]
click at [197, 245] on div "revealed.jpg" at bounding box center [198, 249] width 88 height 13
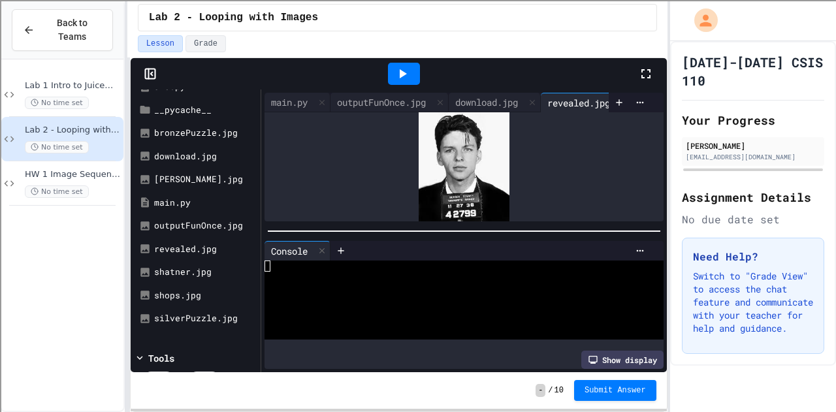
click at [484, 86] on div at bounding box center [404, 73] width 468 height 35
click at [486, 95] on div "download.jpg" at bounding box center [487, 102] width 76 height 14
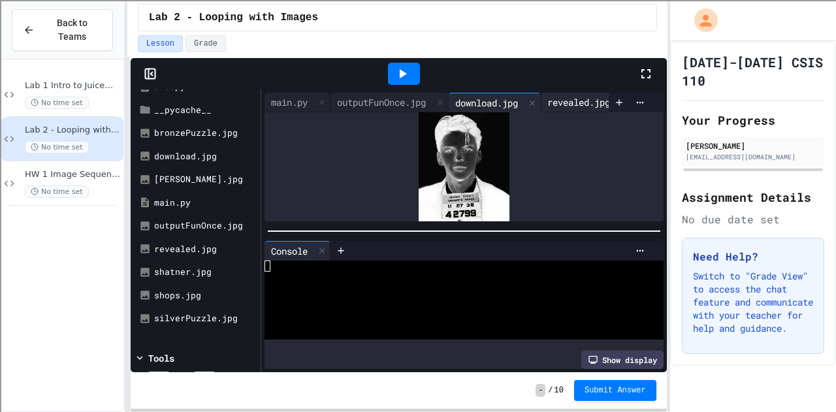
click at [564, 95] on div "revealed.jpg" at bounding box center [579, 102] width 76 height 14
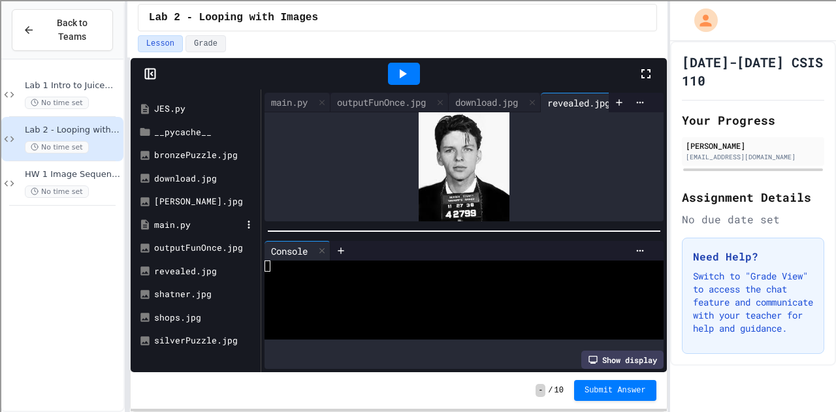
scroll to position [24, 0]
click at [371, 95] on div "outputFunOnce.jpg" at bounding box center [382, 102] width 102 height 14
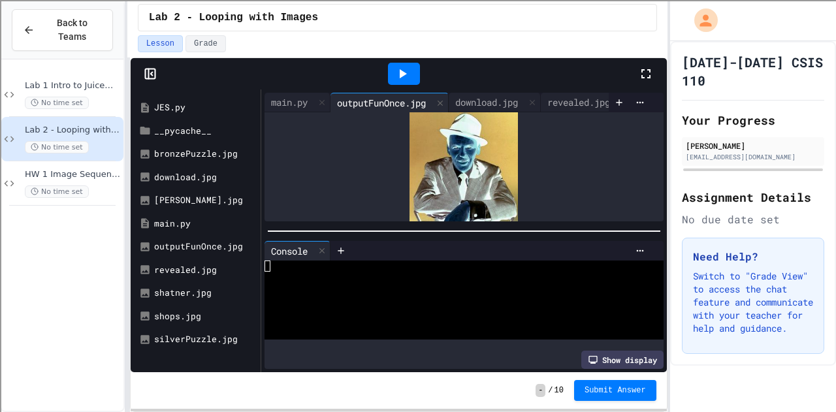
click at [402, 64] on div at bounding box center [404, 74] width 32 height 22
click at [573, 95] on div "revealed.jpg" at bounding box center [579, 102] width 76 height 14
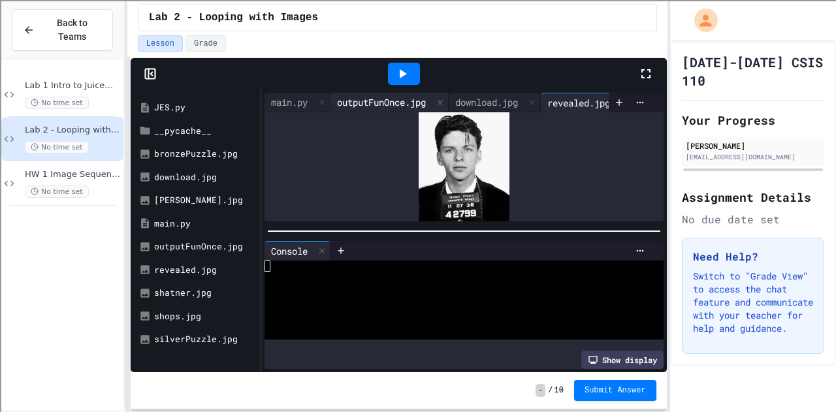
click at [390, 95] on div "outputFunOnce.jpg" at bounding box center [382, 102] width 102 height 14
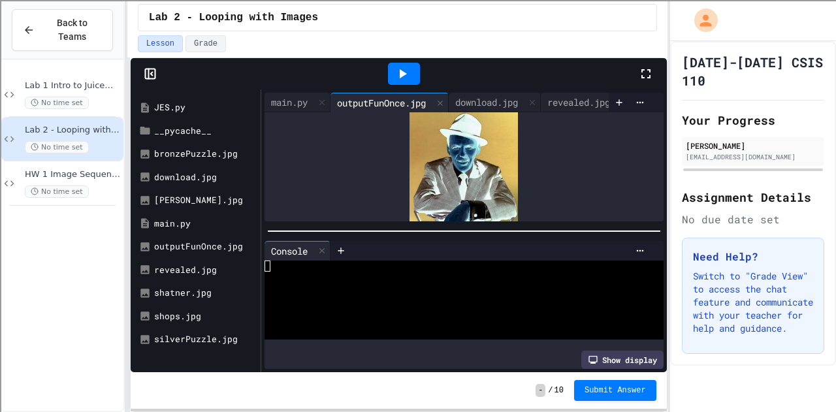
click at [412, 74] on div at bounding box center [404, 74] width 32 height 22
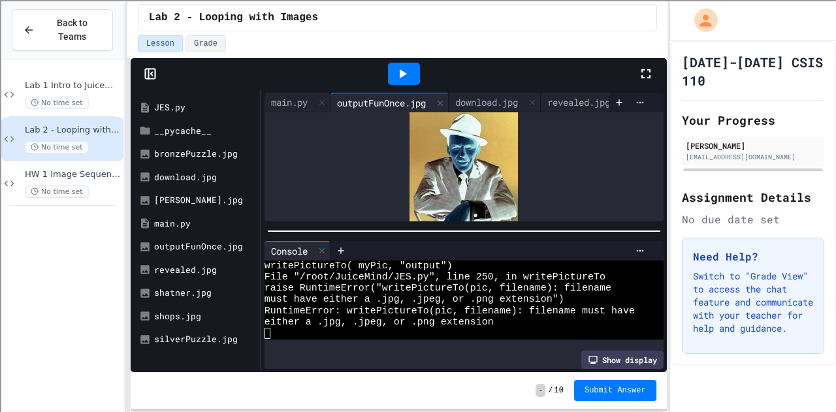
click at [404, 71] on icon at bounding box center [403, 74] width 16 height 16
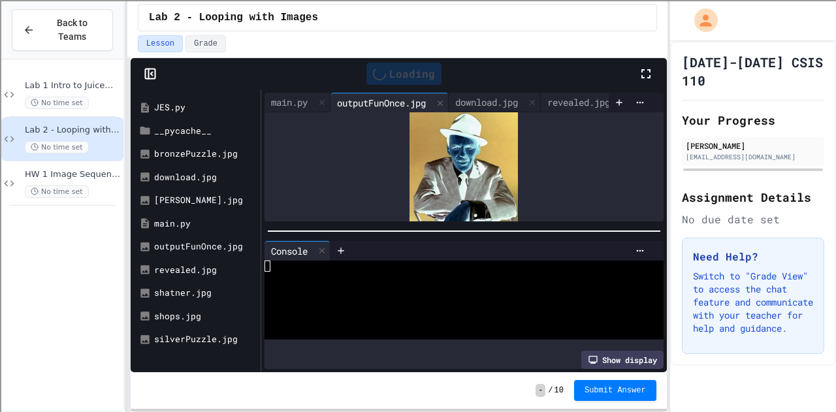
scroll to position [0, 0]
click at [407, 72] on div "Stop" at bounding box center [404, 73] width 61 height 25
click at [407, 72] on icon at bounding box center [403, 74] width 16 height 16
click at [572, 95] on div "revealed.jpg" at bounding box center [579, 102] width 76 height 14
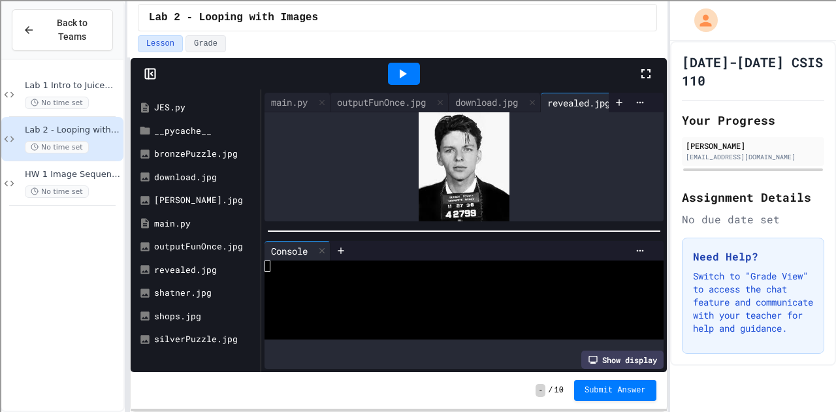
click at [476, 86] on div at bounding box center [404, 73] width 468 height 35
drag, startPoint x: 476, startPoint y: 86, endPoint x: 425, endPoint y: 97, distance: 52.9
click at [425, 97] on div "Files JES.py __pycache__ bronzePuzzle.jpg download.jpg [PERSON_NAME].jpg main.p…" at bounding box center [399, 215] width 536 height 314
click at [481, 95] on div "download.jpg" at bounding box center [487, 102] width 76 height 14
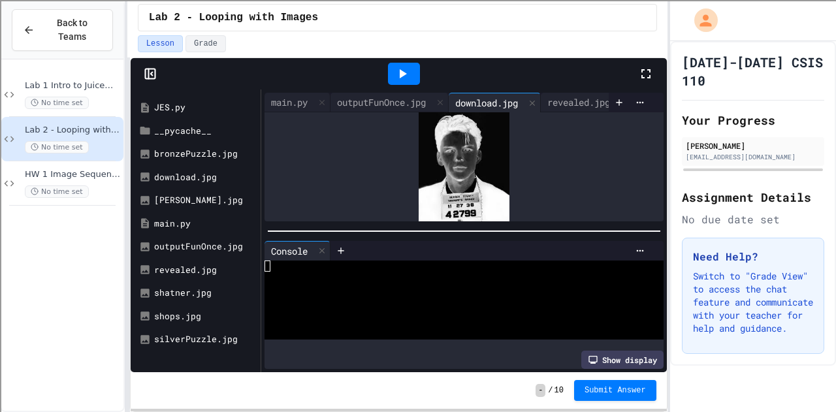
drag, startPoint x: 481, startPoint y: 95, endPoint x: 372, endPoint y: 143, distance: 119.3
click at [372, 143] on div at bounding box center [464, 166] width 399 height 109
click at [568, 95] on div "revealed.jpg" at bounding box center [579, 102] width 76 height 14
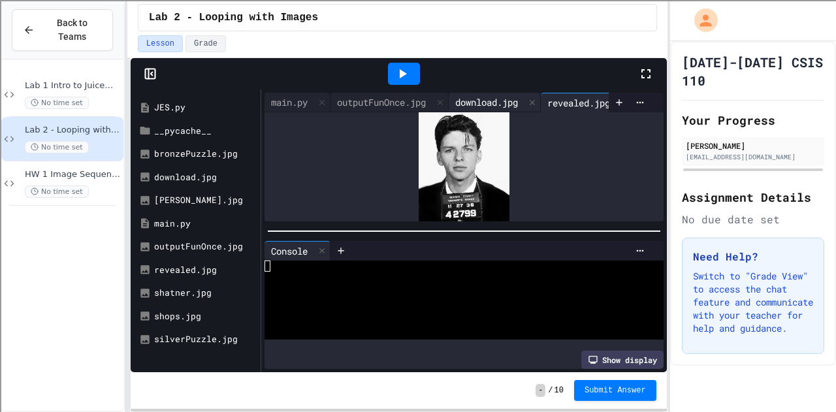
click at [493, 98] on div "download.jpg" at bounding box center [487, 102] width 76 height 14
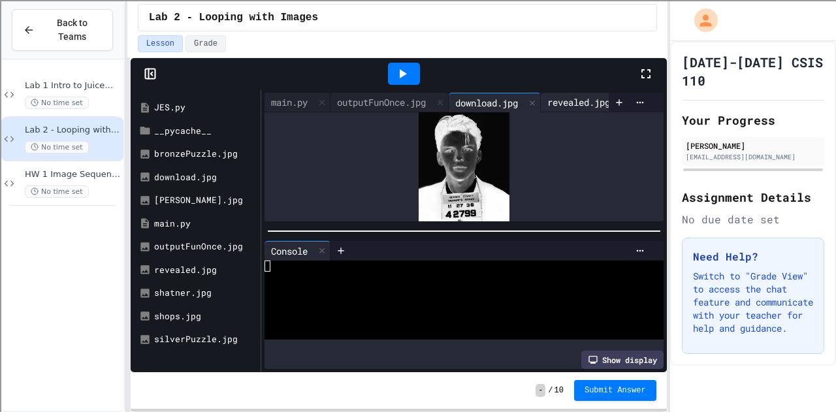
click at [566, 96] on div "revealed.jpg" at bounding box center [579, 102] width 76 height 14
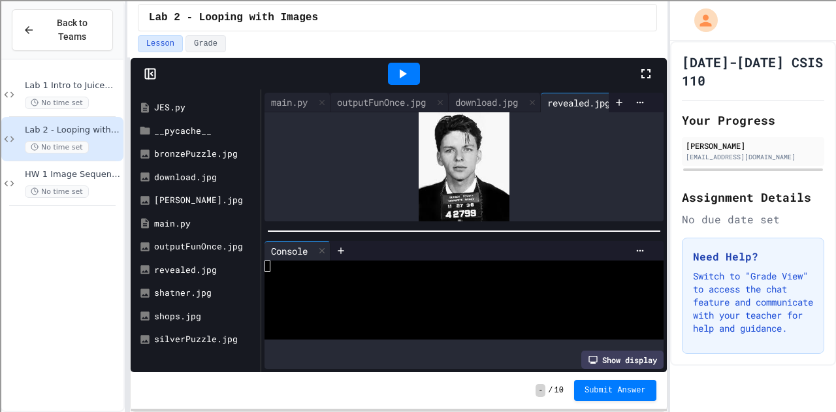
click at [566, 96] on div "revealed.jpg" at bounding box center [579, 103] width 76 height 14
click at [274, 95] on div "main.py" at bounding box center [290, 102] width 50 height 14
